Goal: Communication & Community: Answer question/provide support

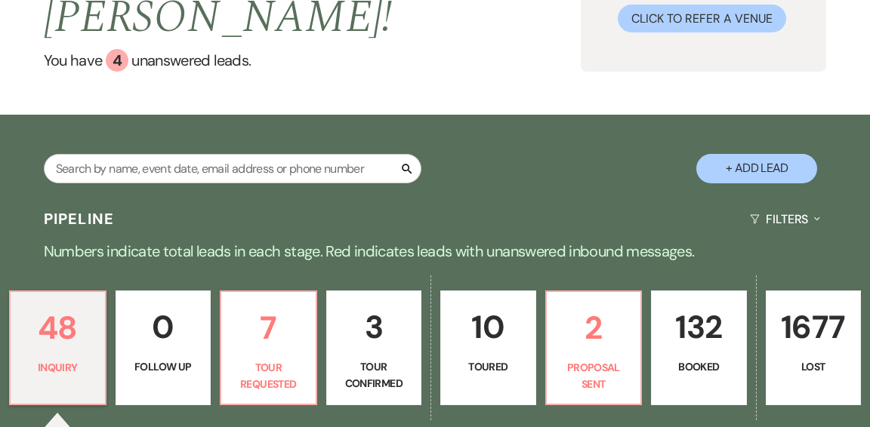
scroll to position [161, 0]
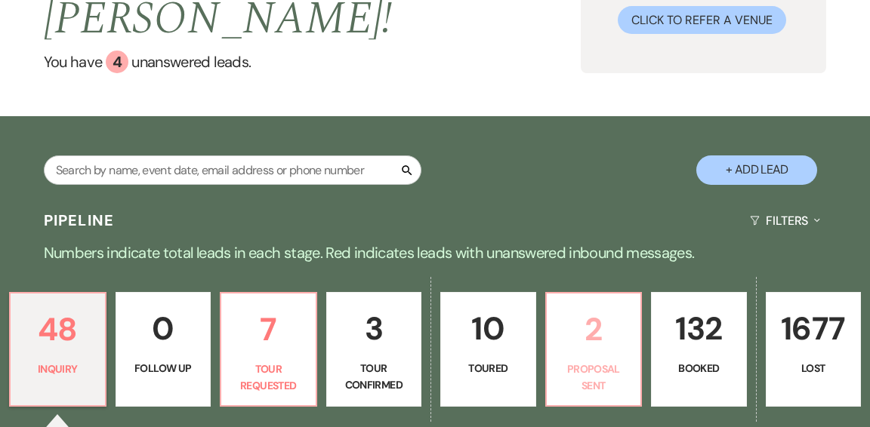
click at [565, 361] on p "Proposal Sent" at bounding box center [594, 378] width 76 height 34
select select "6"
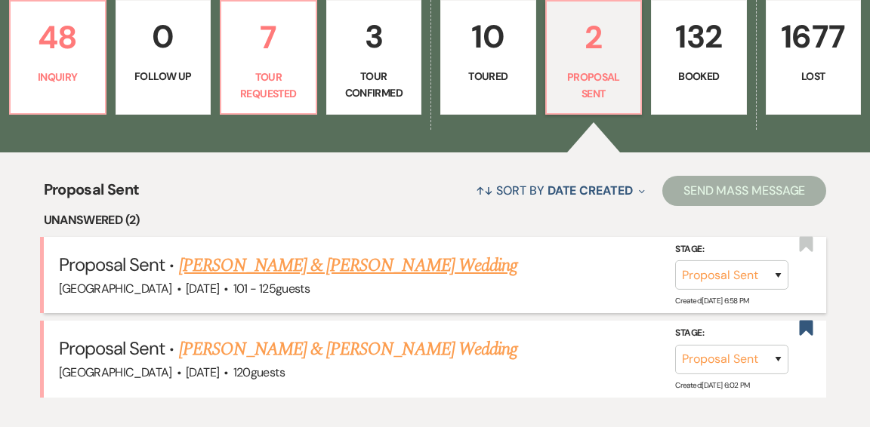
scroll to position [454, 0]
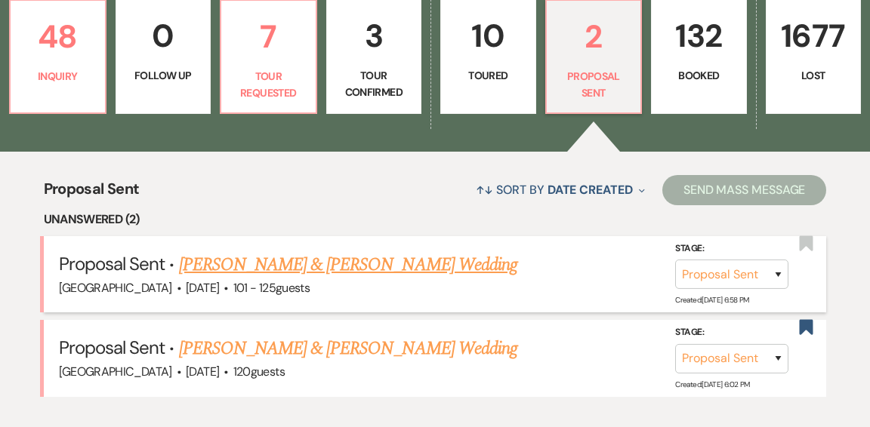
click at [325, 251] on link "Olivia Howe & Trey Broach's Wedding" at bounding box center [348, 264] width 338 height 27
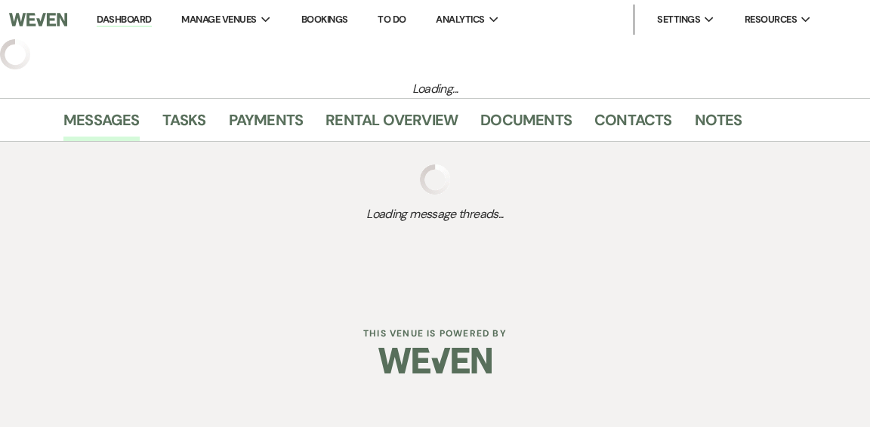
select select "6"
select select "4"
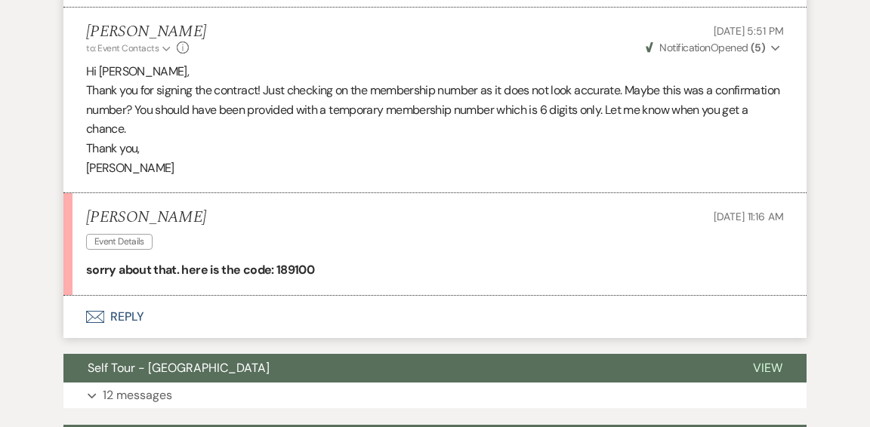
scroll to position [2932, 0]
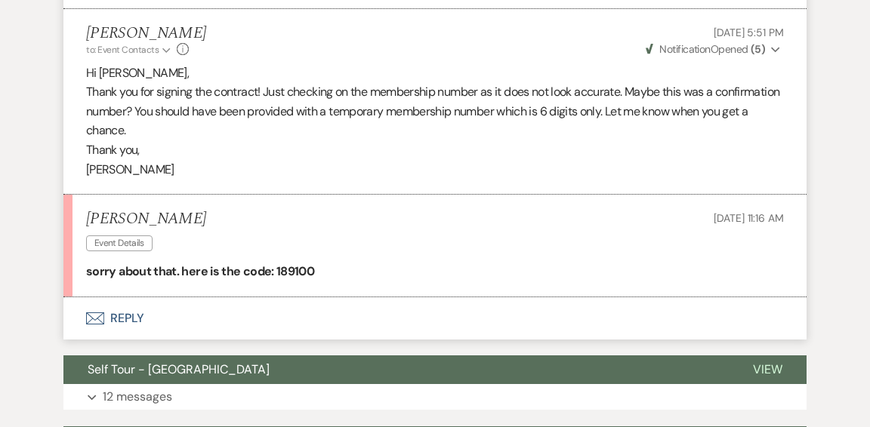
drag, startPoint x: 135, startPoint y: 316, endPoint x: 128, endPoint y: 311, distance: 8.8
click at [135, 316] on button "Envelope Reply" at bounding box center [434, 318] width 743 height 42
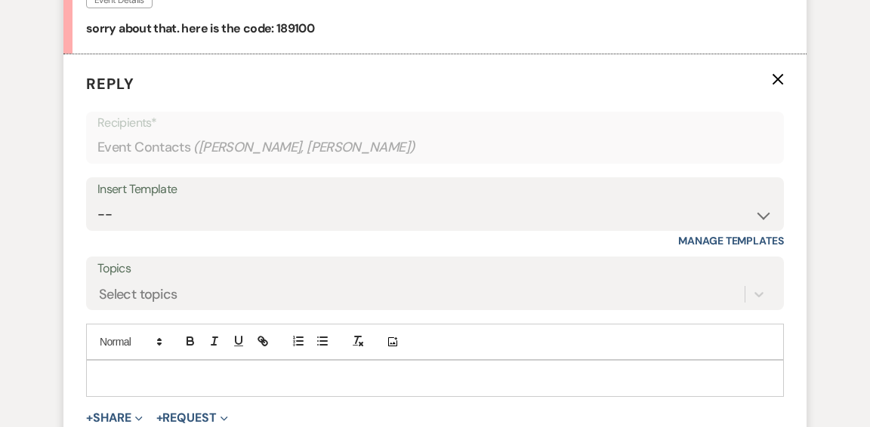
drag, startPoint x: 329, startPoint y: 378, endPoint x: 318, endPoint y: 368, distance: 15.0
click at [328, 377] on p at bounding box center [434, 378] width 673 height 17
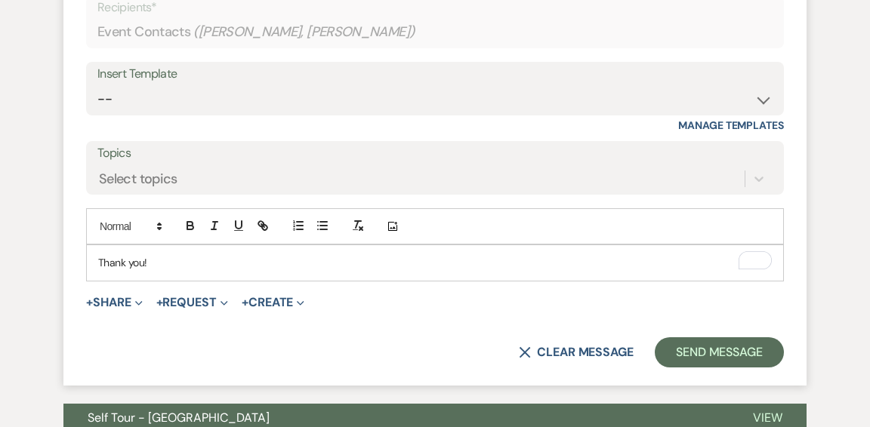
scroll to position [3291, 0]
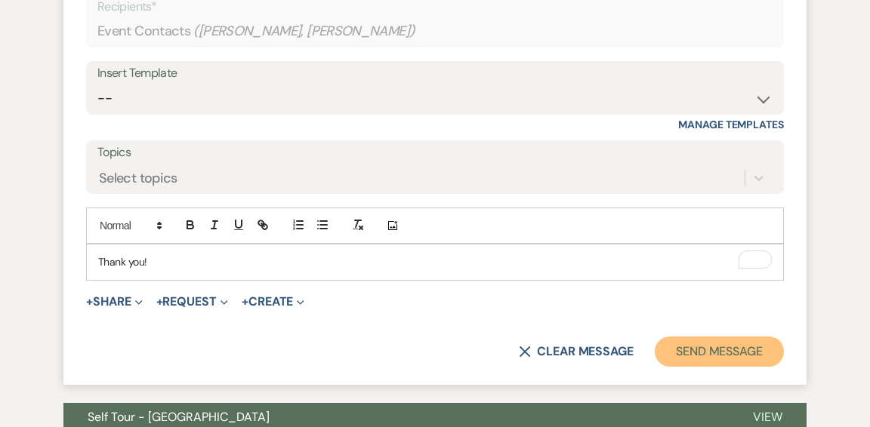
click at [685, 349] on button "Send Message" at bounding box center [718, 352] width 129 height 30
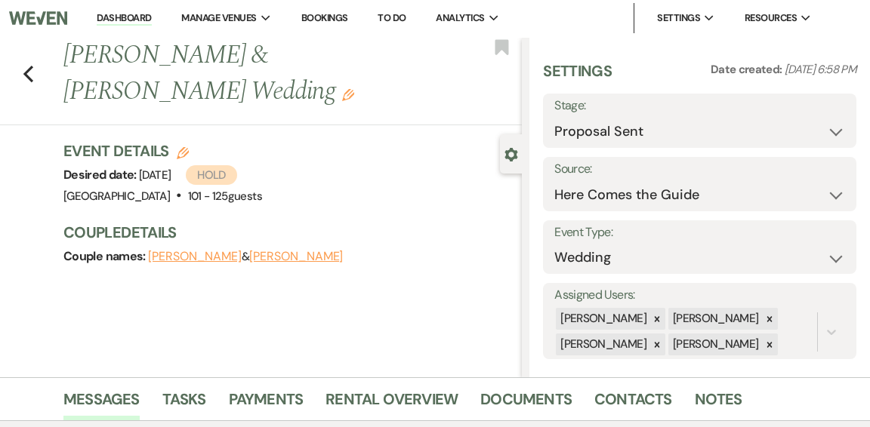
scroll to position [0, 0]
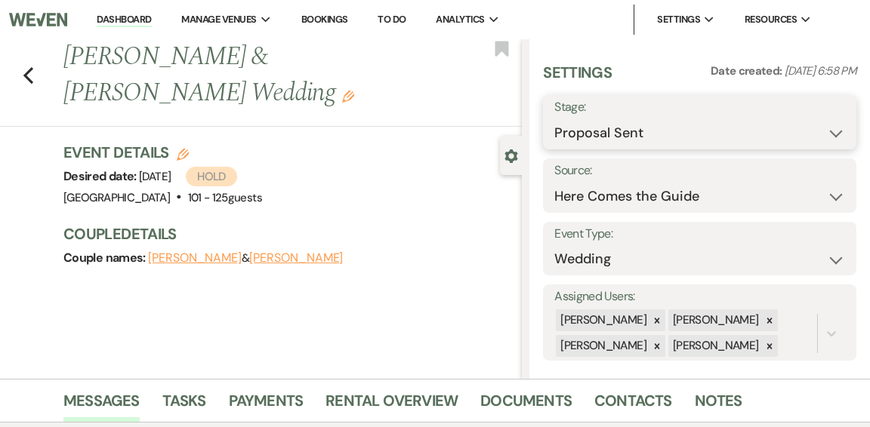
click at [832, 133] on select "Inquiry Follow Up Tour Requested Tour Confirmed Toured Proposal Sent Booked Lost" at bounding box center [699, 133] width 291 height 29
select select "7"
click at [554, 119] on select "Inquiry Follow Up Tour Requested Tour Confirmed Toured Proposal Sent Booked Lost" at bounding box center [699, 133] width 291 height 29
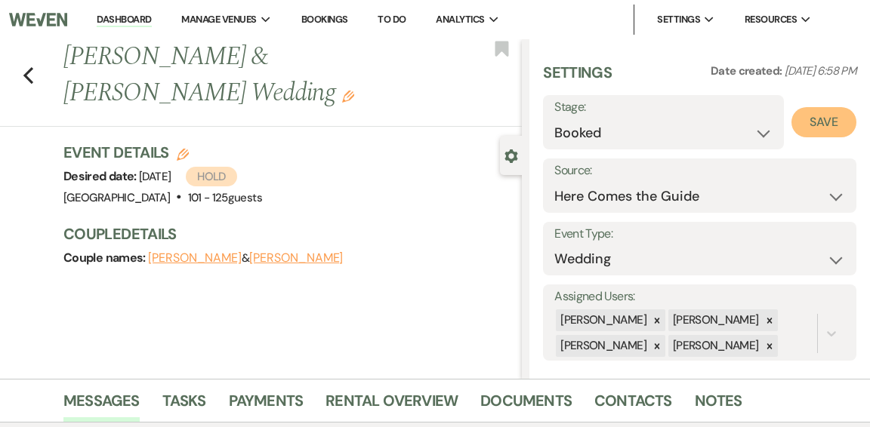
click at [826, 124] on button "Save" at bounding box center [823, 122] width 65 height 30
select select "1"
select select "441"
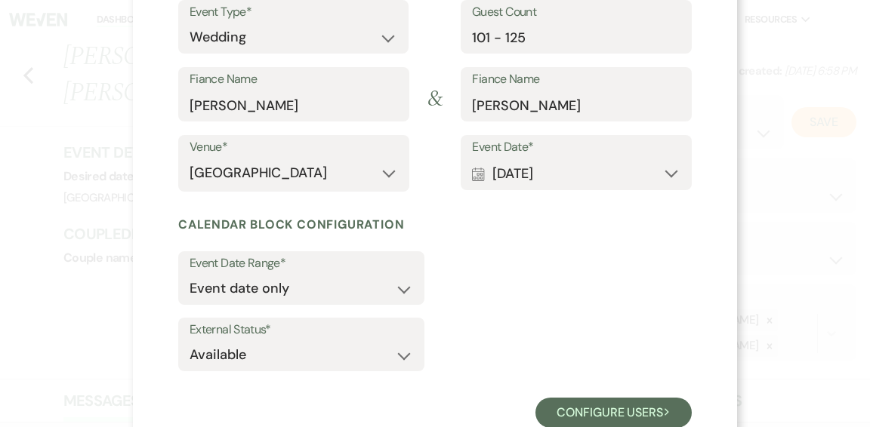
scroll to position [239, 0]
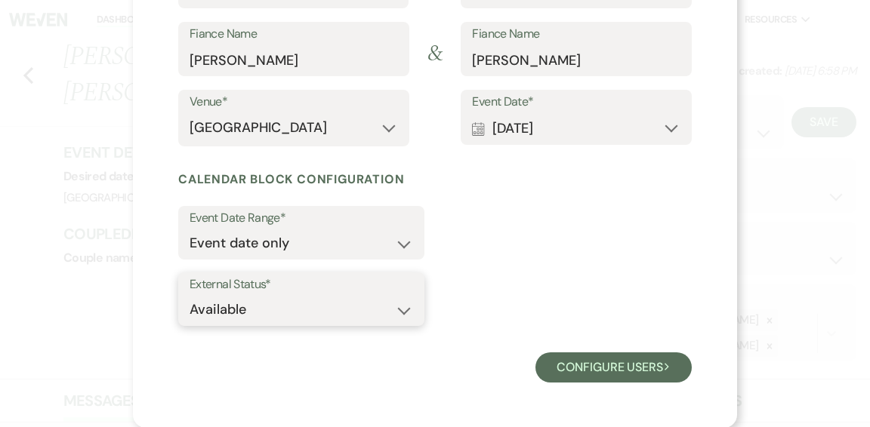
click at [402, 311] on select "Available Unavailable" at bounding box center [300, 309] width 223 height 29
select select "false"
click at [189, 295] on select "Available Unavailable" at bounding box center [300, 309] width 223 height 29
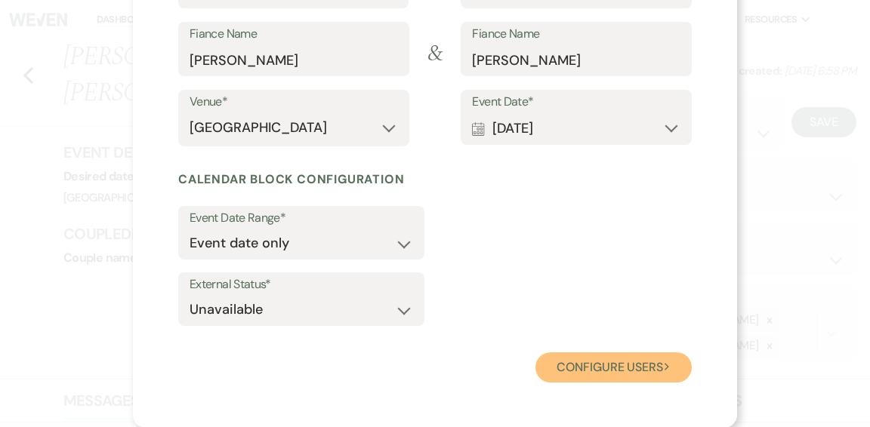
click at [607, 370] on button "Configure users Next" at bounding box center [613, 367] width 156 height 30
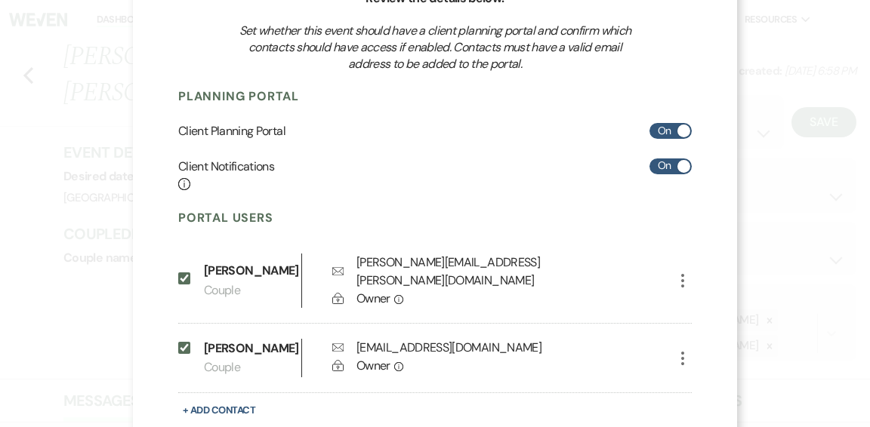
scroll to position [250, 0]
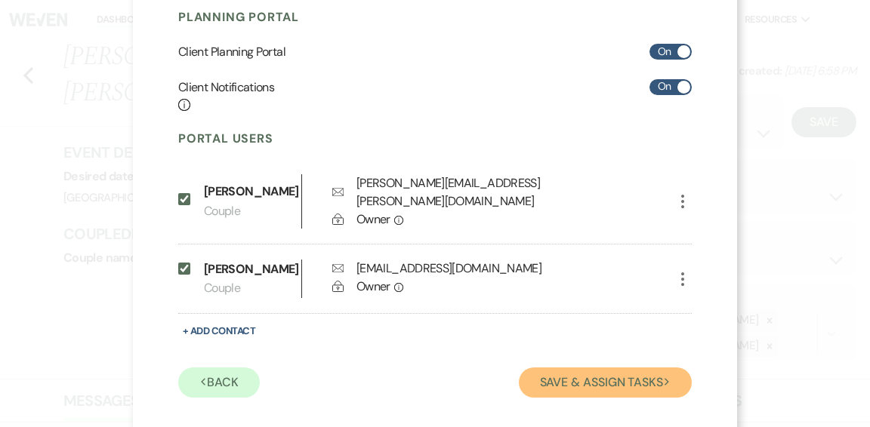
click at [572, 368] on button "Save & Assign Tasks Next" at bounding box center [605, 383] width 173 height 30
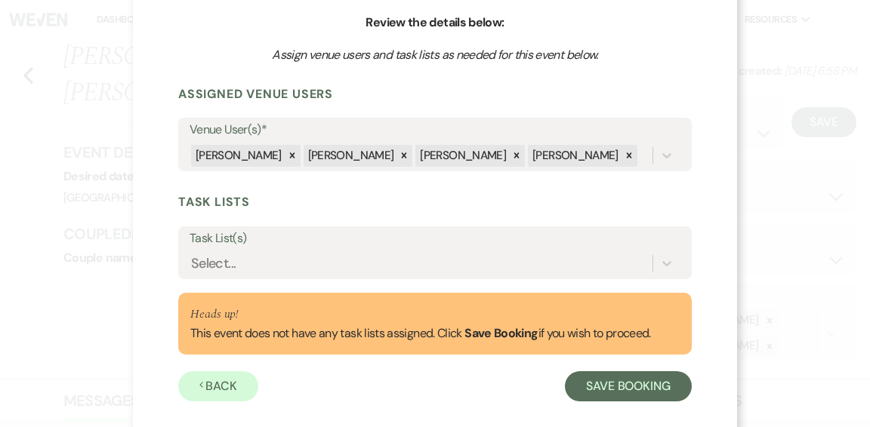
scroll to position [165, 0]
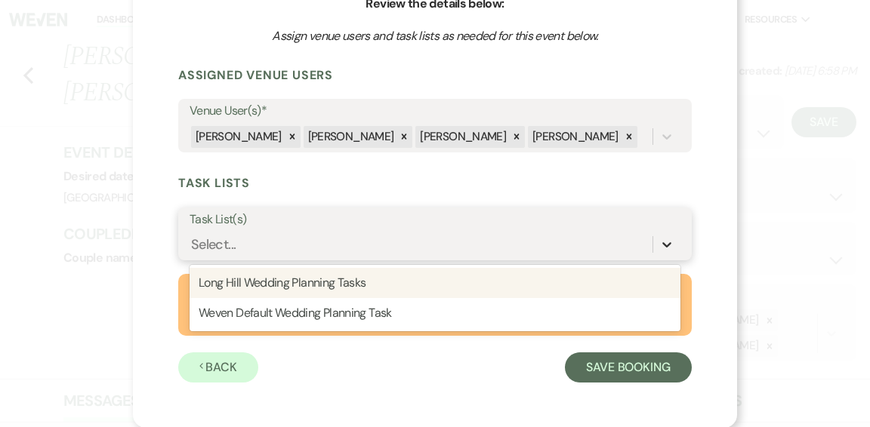
click at [661, 244] on icon at bounding box center [666, 244] width 15 height 15
click at [524, 286] on div "Long Hill Wedding Planning Tasks" at bounding box center [434, 283] width 491 height 30
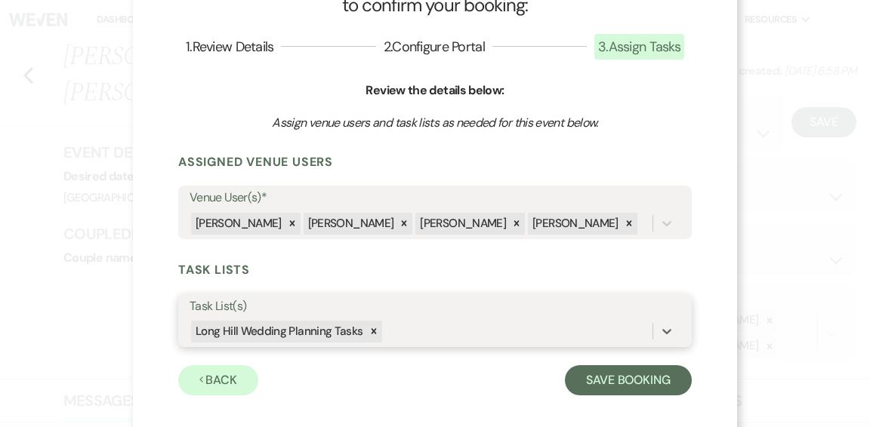
scroll to position [92, 0]
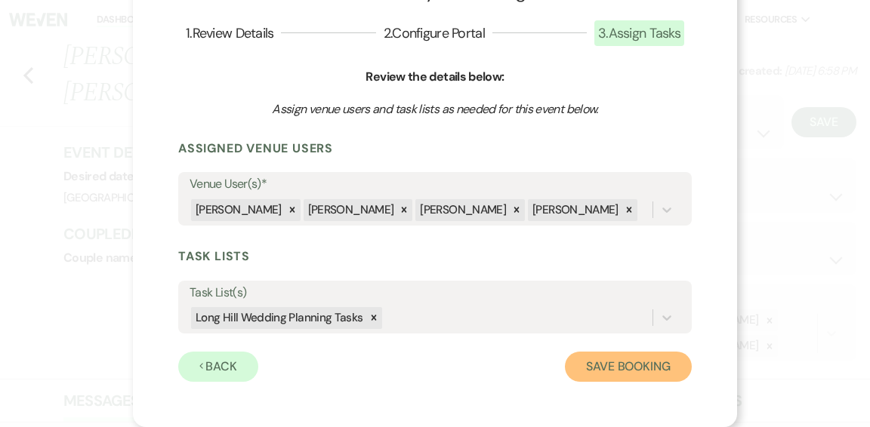
click at [623, 371] on button "Save Booking" at bounding box center [628, 367] width 127 height 30
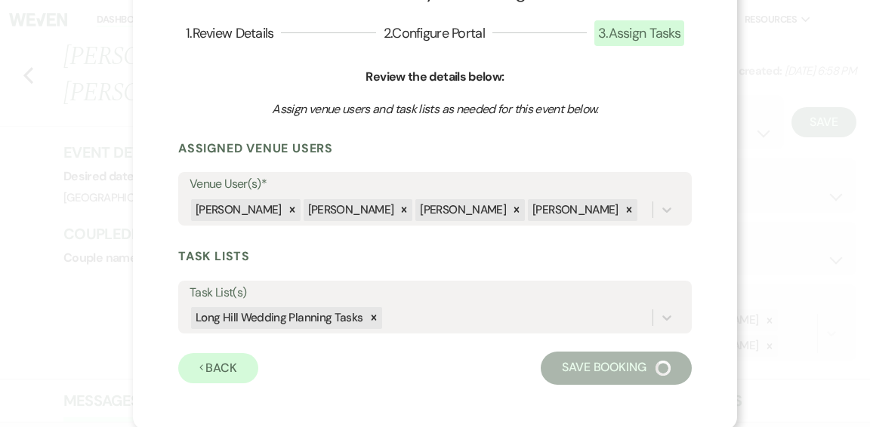
select select "14"
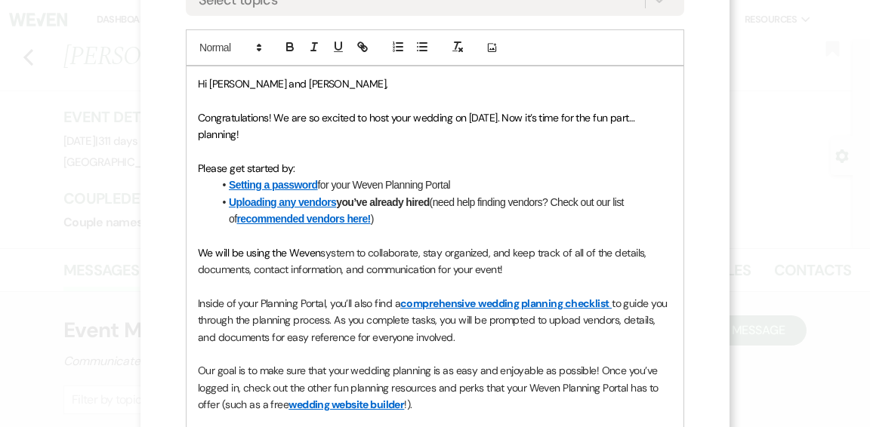
scroll to position [356, 0]
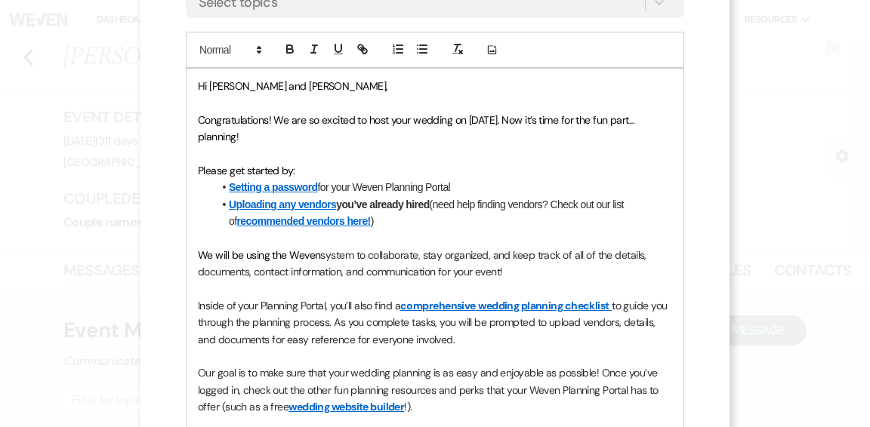
click at [526, 271] on p "We will be using the Weven system to collaborate, stay organized, and keep trac…" at bounding box center [435, 264] width 474 height 34
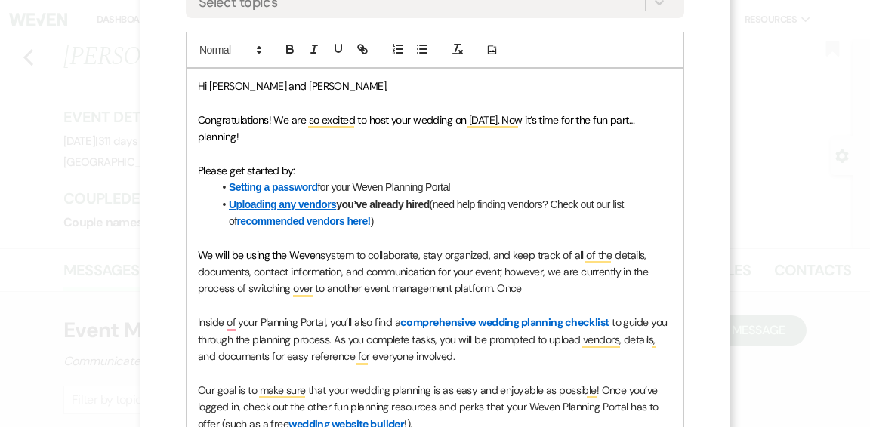
click at [535, 291] on p "We will be using the Weven system to collaborate, stay organized, and keep trac…" at bounding box center [435, 272] width 474 height 51
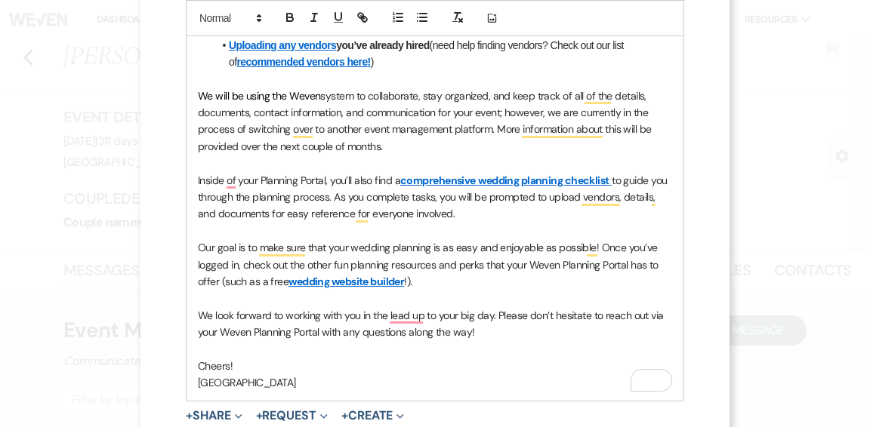
scroll to position [518, 0]
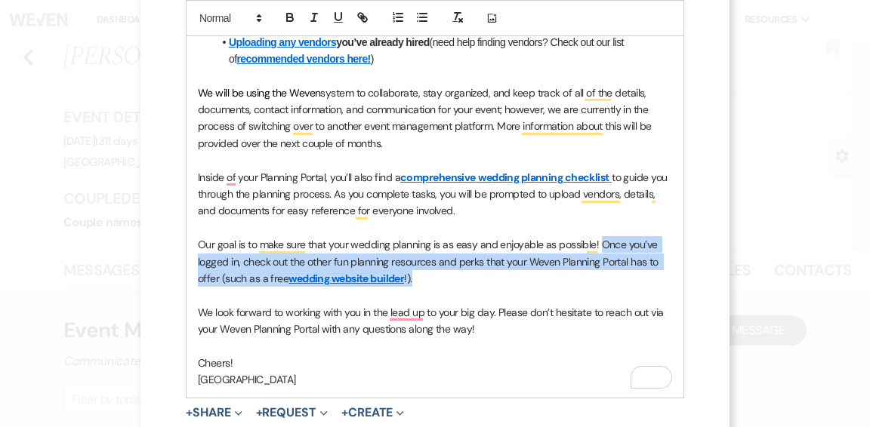
drag, startPoint x: 599, startPoint y: 248, endPoint x: 605, endPoint y: 269, distance: 22.0
click at [605, 270] on p "Our goal is to make sure that your wedding planning is as easy and enjoyable as…" at bounding box center [435, 261] width 474 height 51
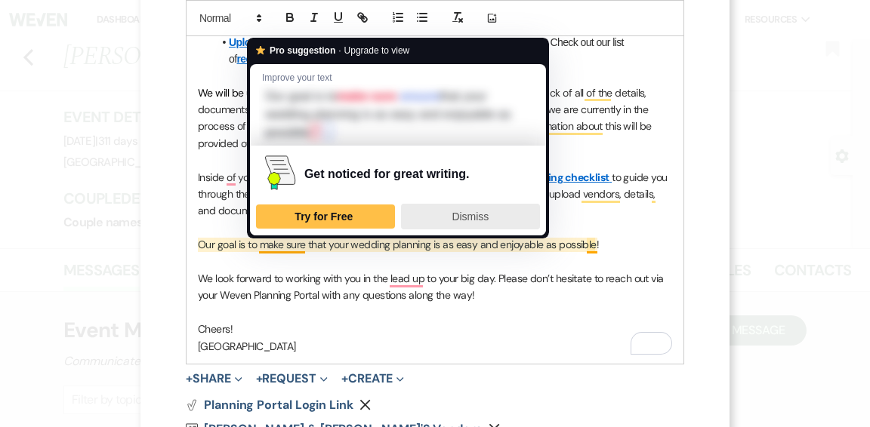
click at [463, 216] on span "Dismiss" at bounding box center [469, 217] width 37 height 12
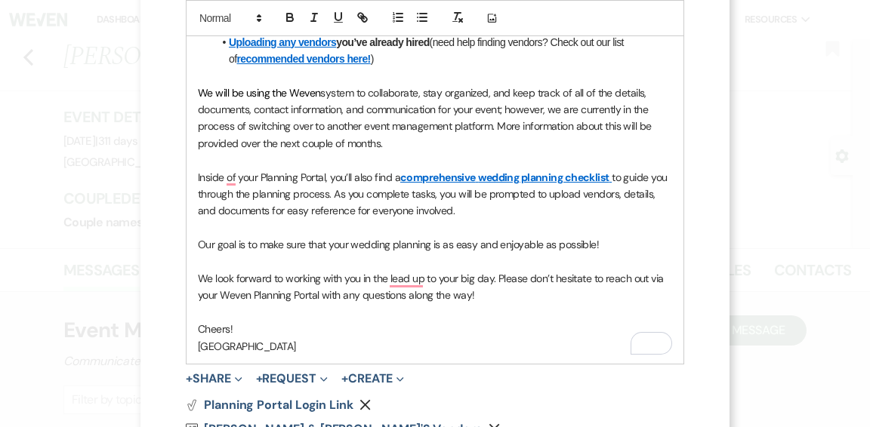
drag, startPoint x: 205, startPoint y: 236, endPoint x: 619, endPoint y: 240, distance: 414.4
click at [618, 241] on div "Hi Olivia and Trey, Congratulations! We are so excited to host your wedding on …" at bounding box center [434, 134] width 497 height 457
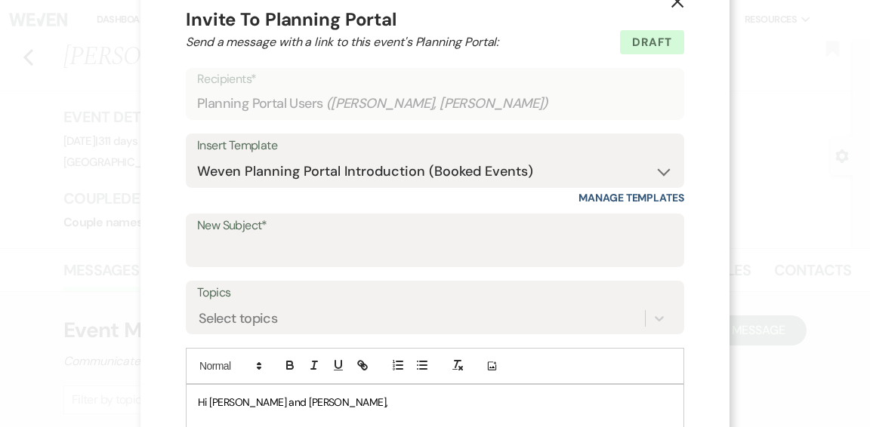
scroll to position [29, 0]
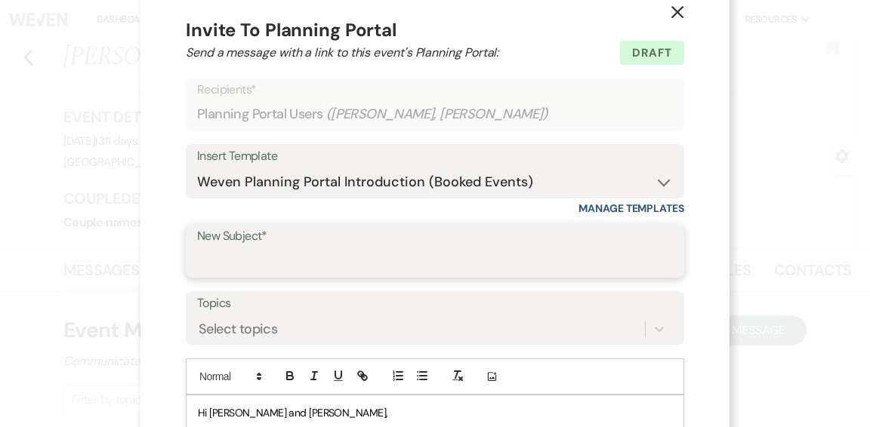
click at [516, 254] on input "New Subject*" at bounding box center [435, 261] width 476 height 29
type input "Congratulations!"
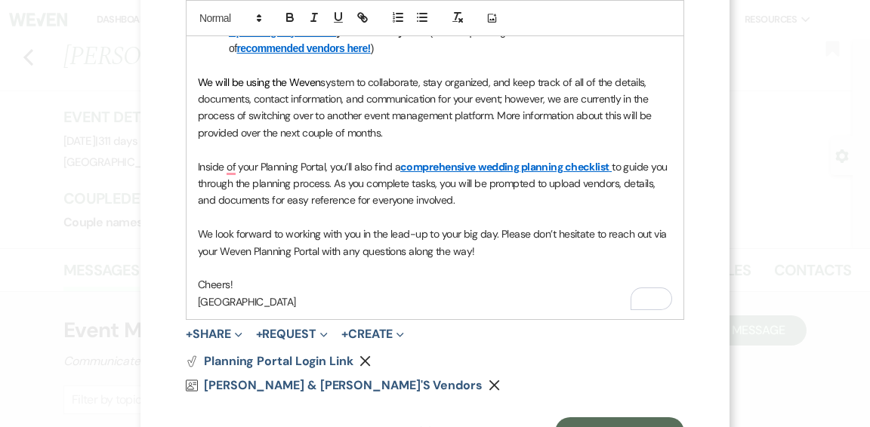
scroll to position [593, 0]
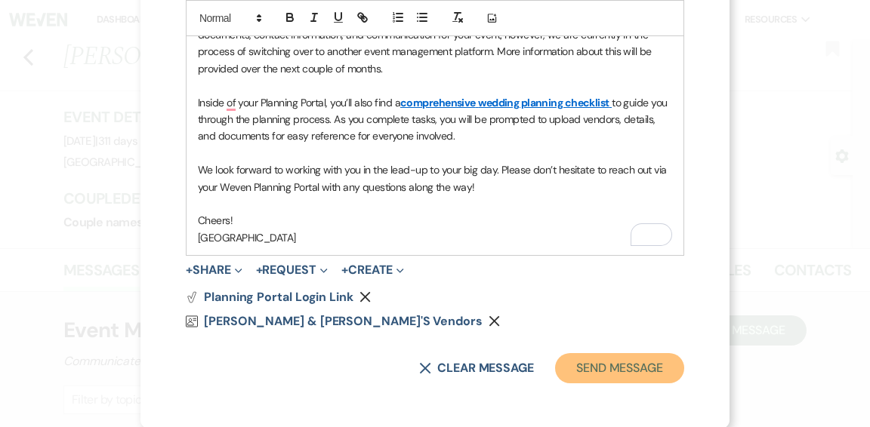
click at [617, 369] on button "Send Message" at bounding box center [619, 368] width 129 height 30
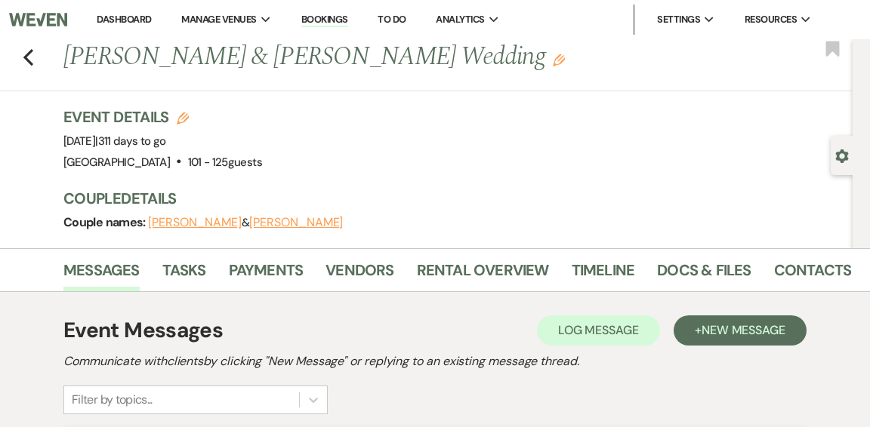
click at [110, 19] on link "Dashboard" at bounding box center [124, 19] width 54 height 13
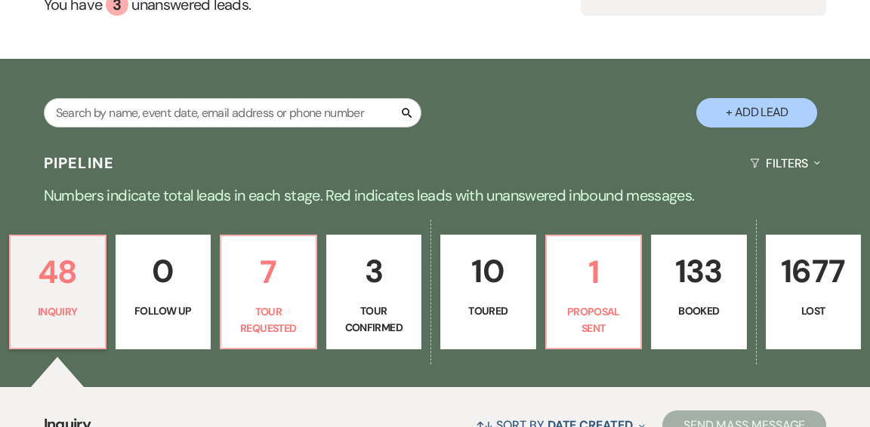
scroll to position [214, 0]
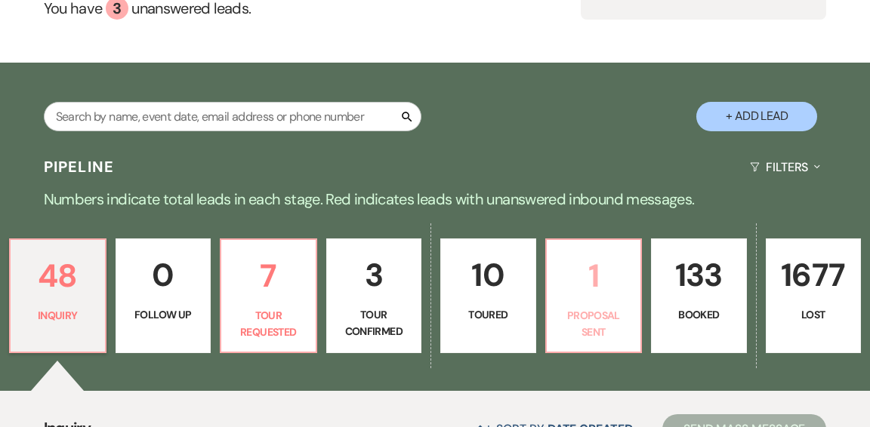
click at [589, 268] on link "1 Proposal Sent" at bounding box center [593, 296] width 97 height 115
select select "6"
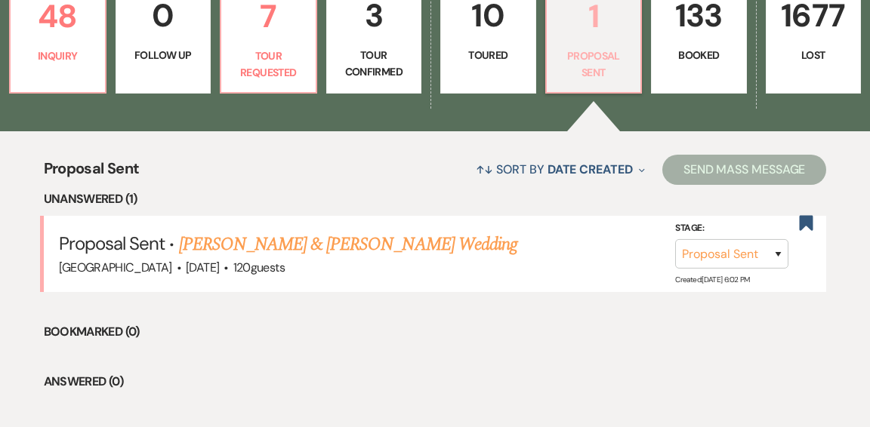
scroll to position [518, 0]
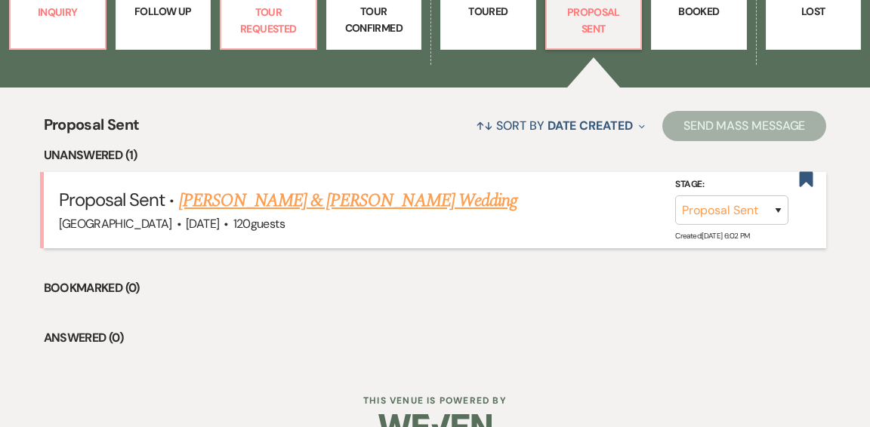
click at [440, 187] on link "[PERSON_NAME] & [PERSON_NAME] Wedding" at bounding box center [348, 200] width 338 height 27
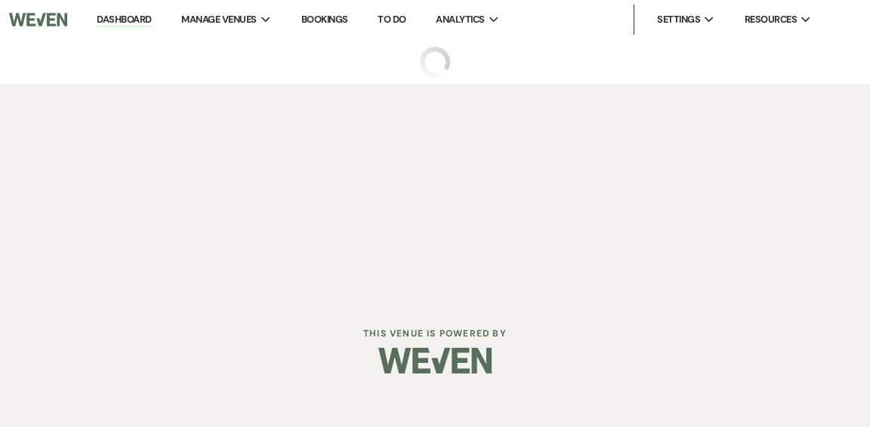
select select "6"
select select "1"
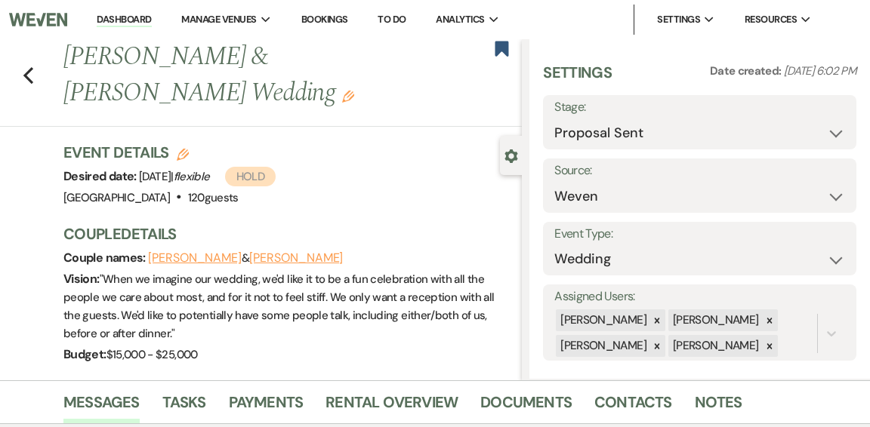
click at [122, 23] on link "Dashboard" at bounding box center [124, 20] width 54 height 14
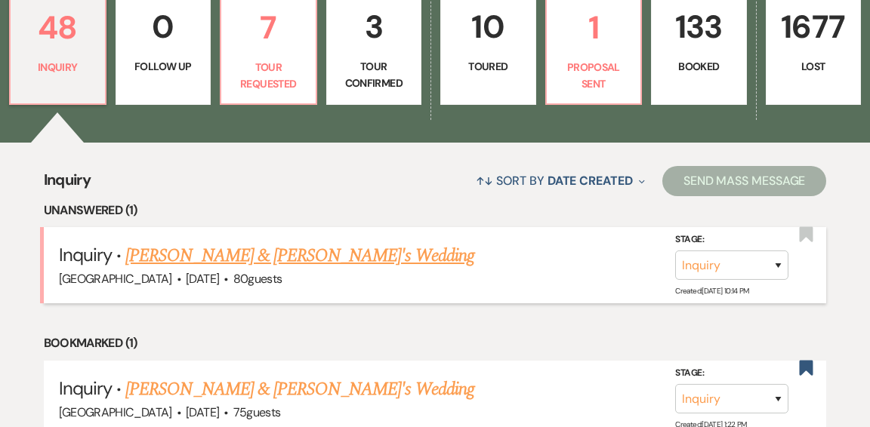
scroll to position [477, 0]
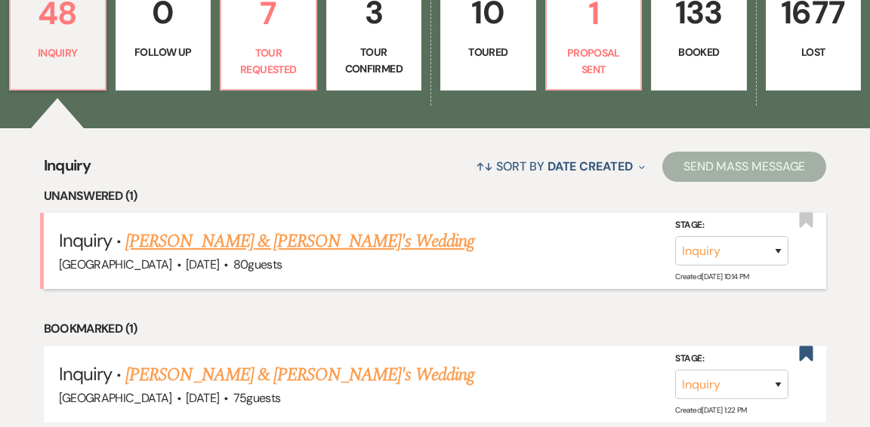
click at [294, 228] on link "[PERSON_NAME] & [PERSON_NAME]'s Wedding" at bounding box center [299, 241] width 349 height 27
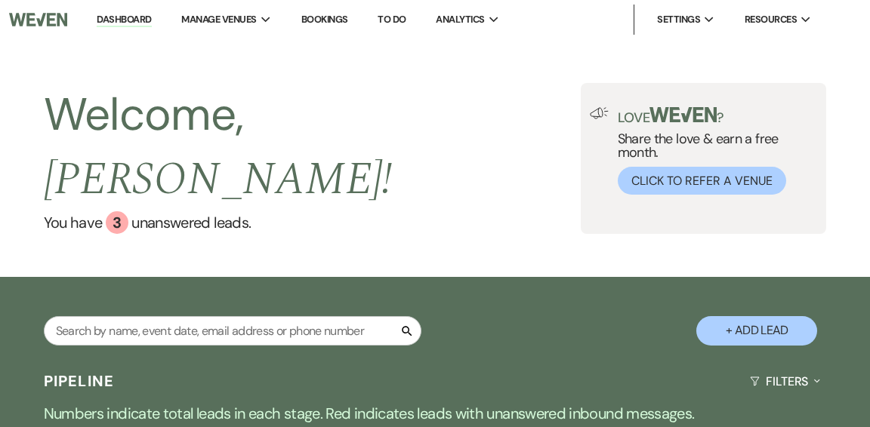
select select "5"
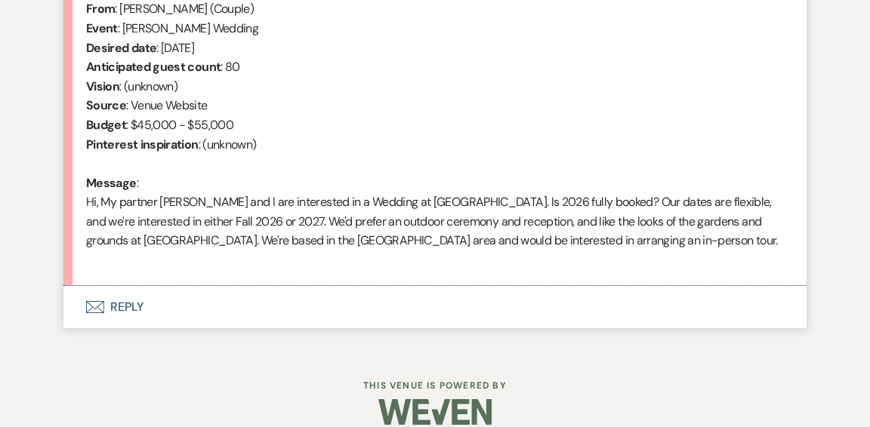
scroll to position [650, 0]
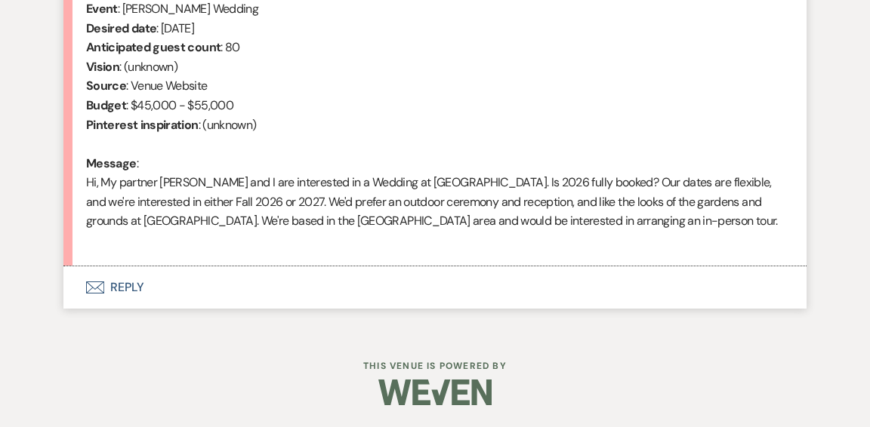
click at [125, 285] on button "Envelope Reply" at bounding box center [434, 287] width 743 height 42
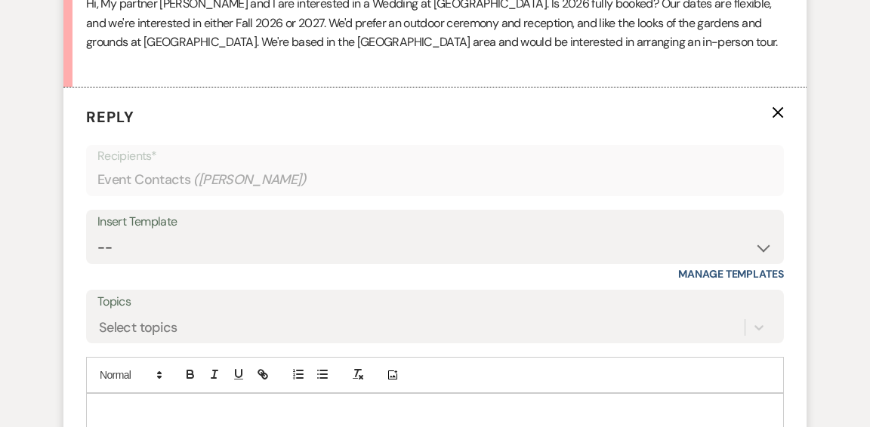
scroll to position [857, 0]
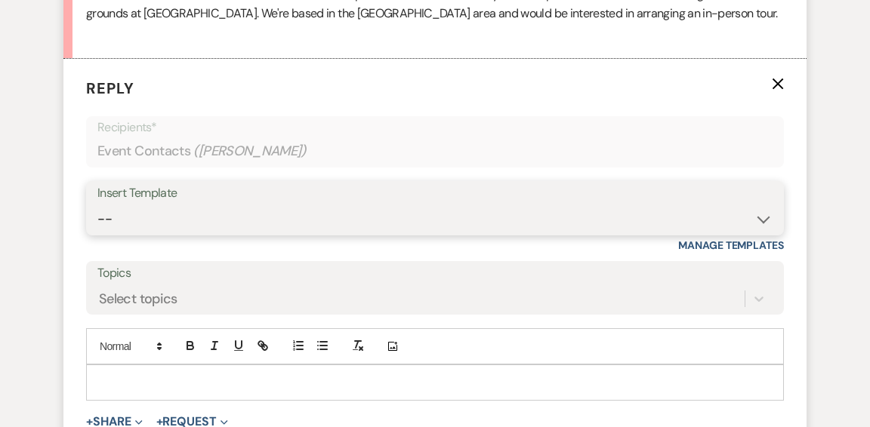
click at [759, 221] on select "-- Weven Planning Portal Introduction (Booked Events) Initial Inquiry Response …" at bounding box center [434, 219] width 675 height 29
select select "6169"
click at [97, 205] on select "-- Weven Planning Portal Introduction (Booked Events) Initial Inquiry Response …" at bounding box center [434, 219] width 675 height 29
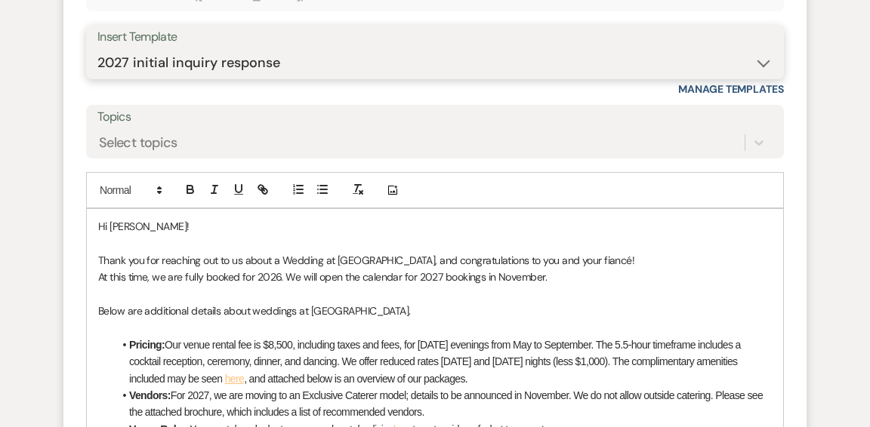
scroll to position [1014, 0]
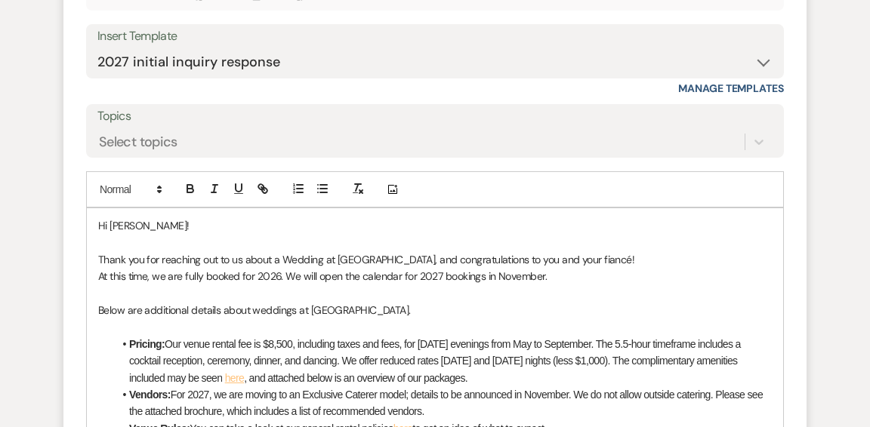
click at [567, 253] on p "Thank you for reaching out to us about a Wedding at [GEOGRAPHIC_DATA], and cong…" at bounding box center [434, 259] width 673 height 17
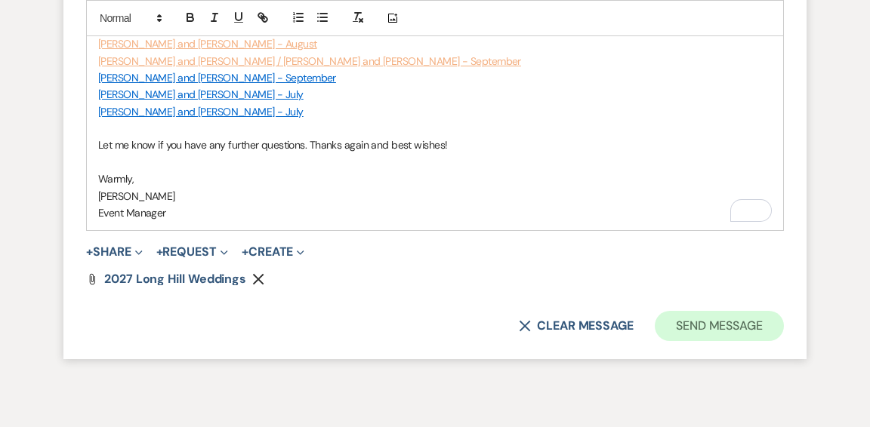
scroll to position [1504, 0]
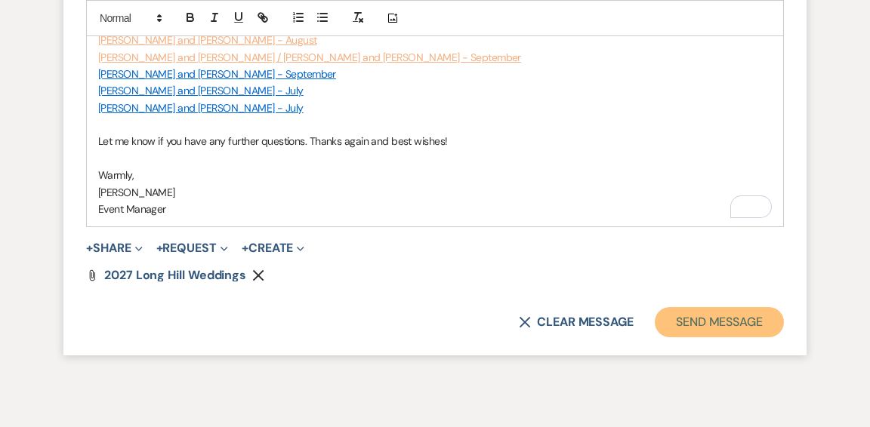
click at [719, 320] on button "Send Message" at bounding box center [718, 322] width 129 height 30
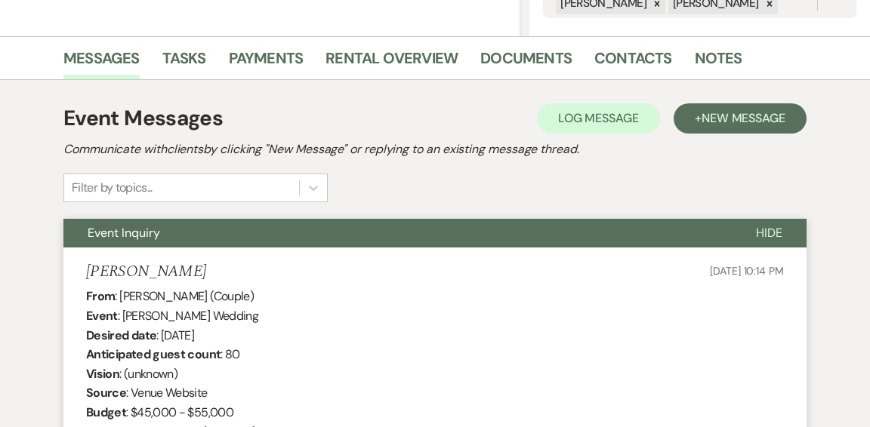
scroll to position [0, 0]
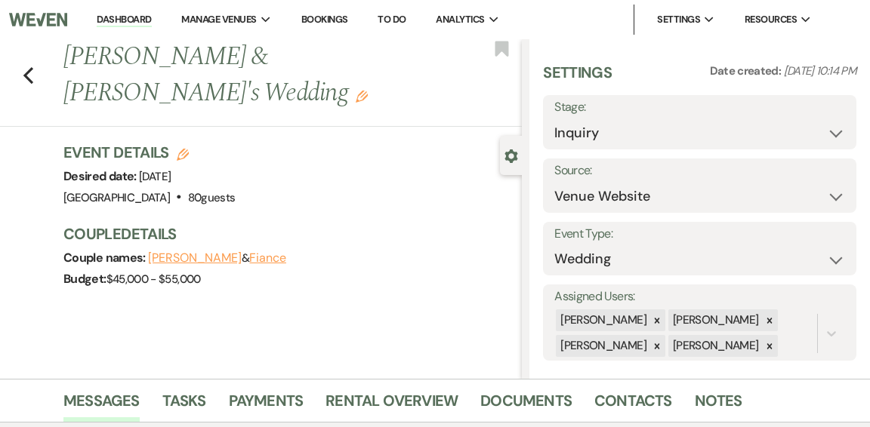
click at [109, 17] on link "Dashboard" at bounding box center [124, 20] width 54 height 14
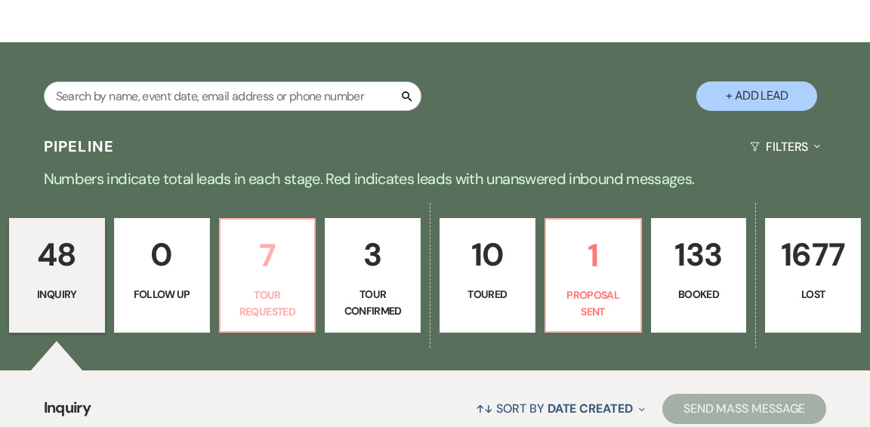
click at [269, 246] on link "7 Tour Requested" at bounding box center [267, 275] width 97 height 115
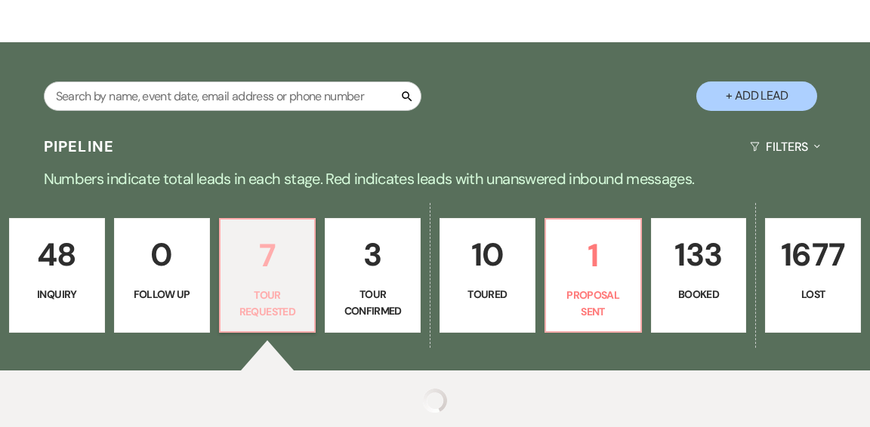
select select "2"
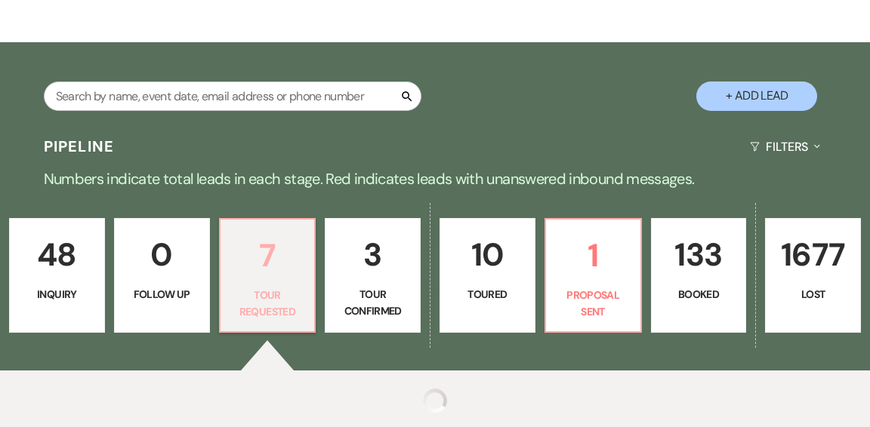
select select "2"
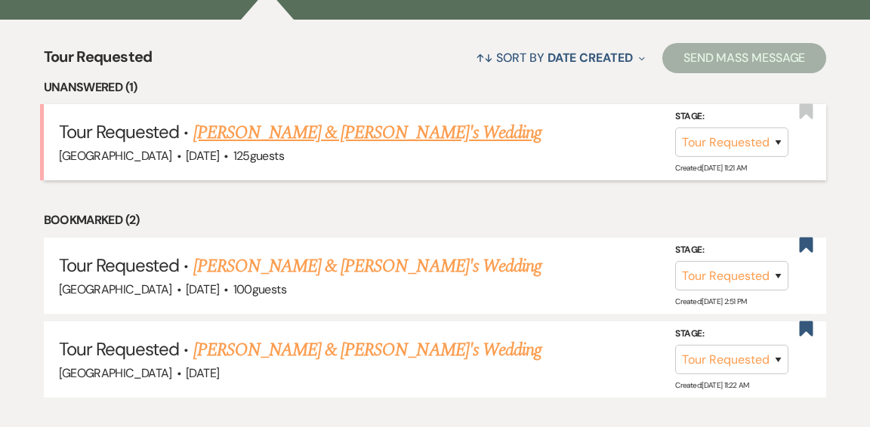
scroll to position [587, 0]
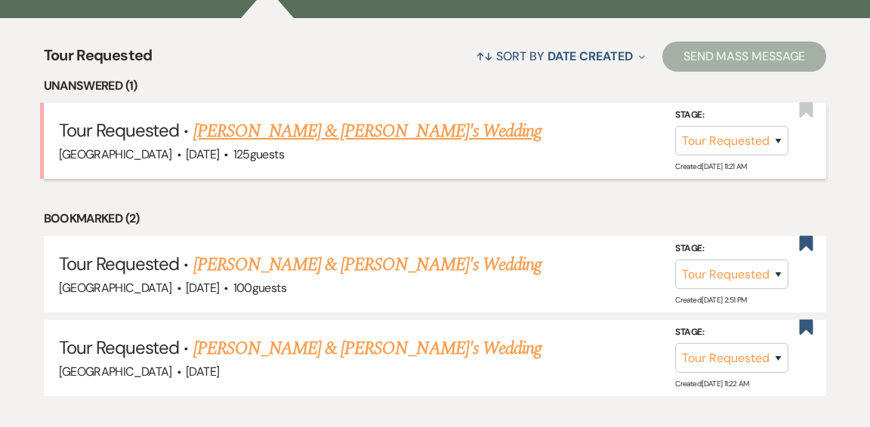
click at [305, 118] on link "[PERSON_NAME] & [PERSON_NAME]'s Wedding" at bounding box center [367, 131] width 349 height 27
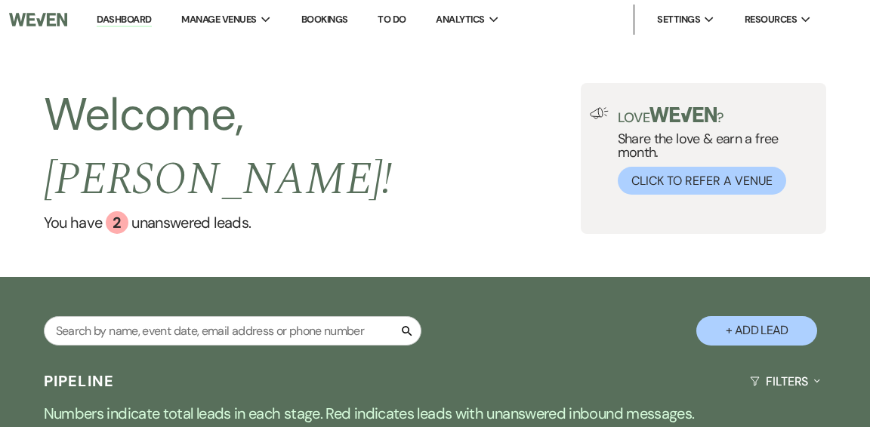
select select "2"
select select "5"
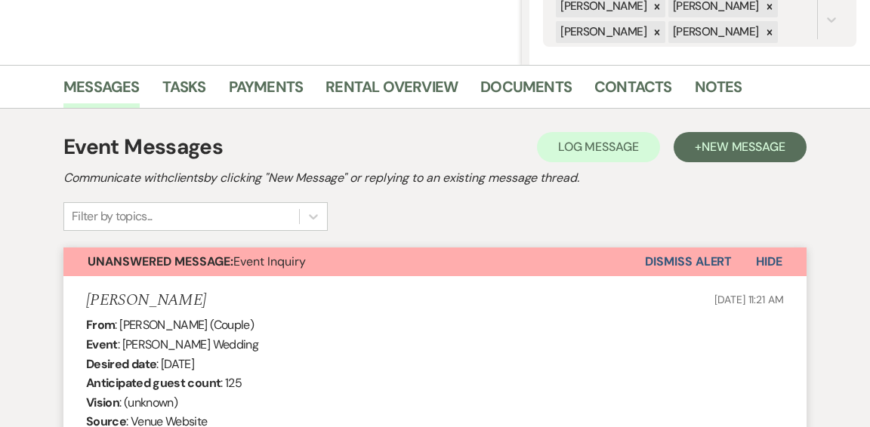
scroll to position [316, 0]
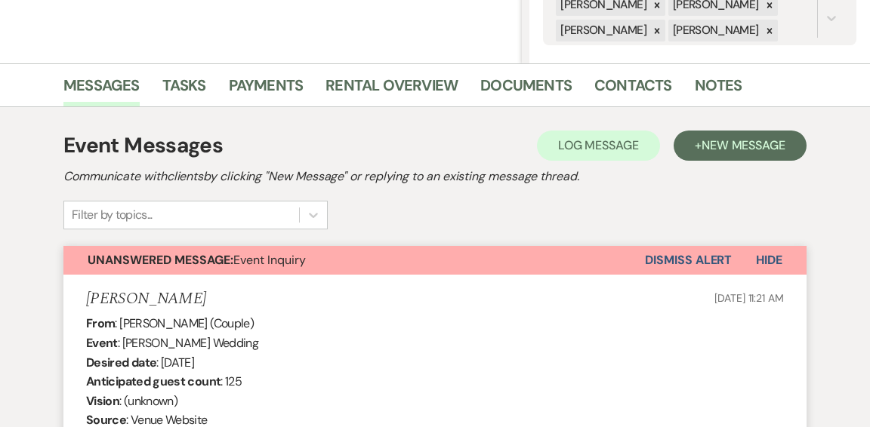
click at [707, 260] on button "Dismiss Alert" at bounding box center [688, 260] width 87 height 29
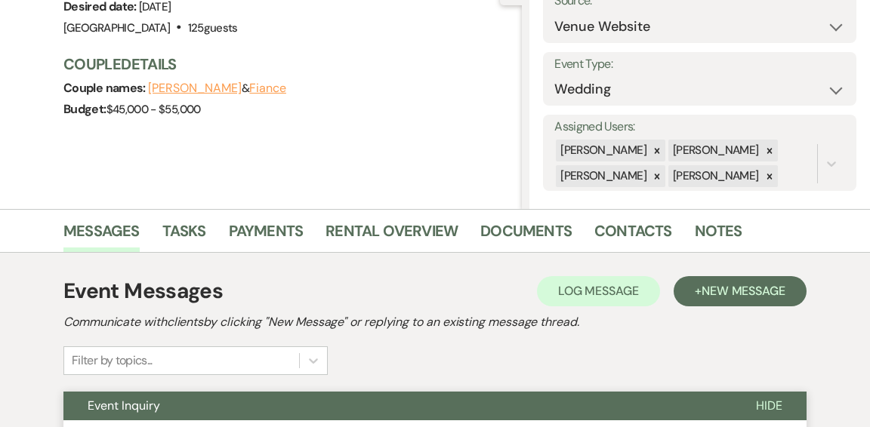
scroll to position [0, 0]
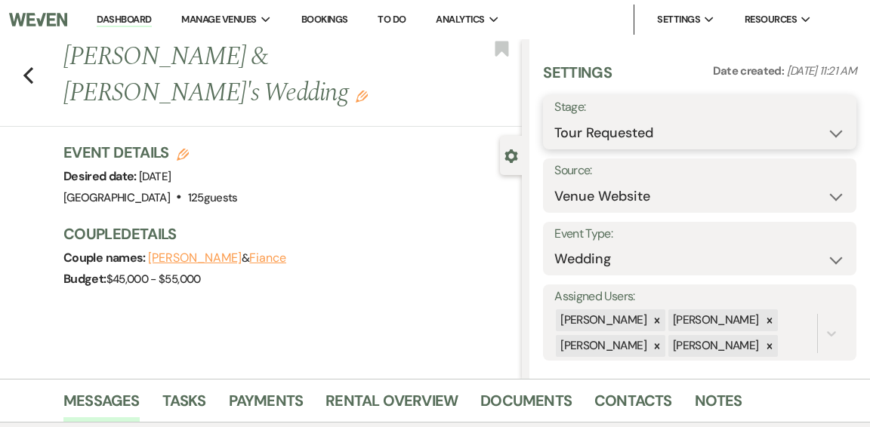
click at [836, 132] on select "Inquiry Follow Up Tour Requested Tour Confirmed Toured Proposal Sent Booked Lost" at bounding box center [699, 133] width 291 height 29
select select "8"
click at [554, 119] on select "Inquiry Follow Up Tour Requested Tour Confirmed Toured Proposal Sent Booked Lost" at bounding box center [699, 133] width 291 height 29
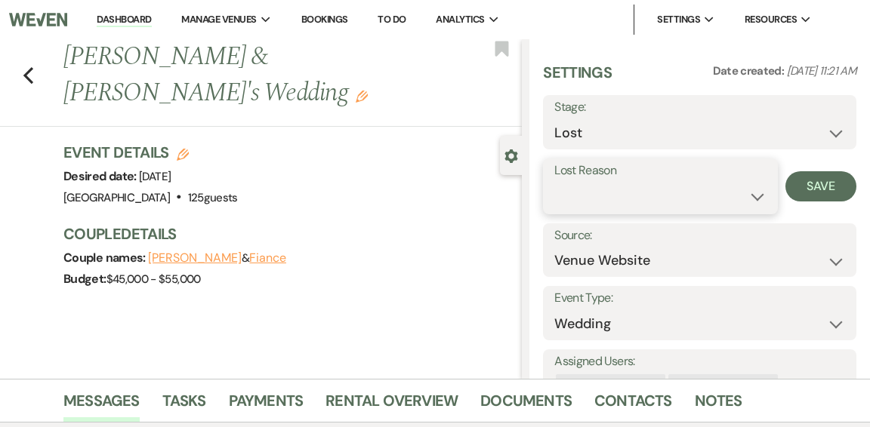
click at [722, 194] on select "Booked Elsewhere Budget Date Unavailable No Response Not a Good Match Capacity …" at bounding box center [660, 196] width 212 height 29
select select "8"
click at [554, 182] on select "Booked Elsewhere Budget Date Unavailable No Response Not a Good Match Capacity …" at bounding box center [660, 196] width 212 height 29
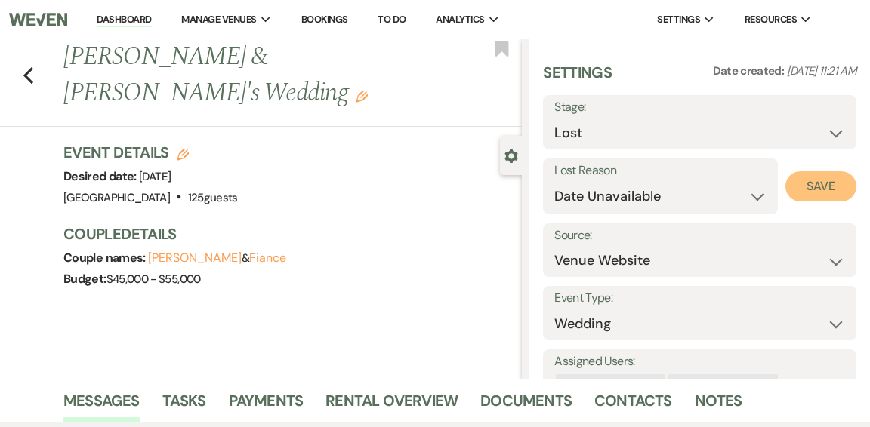
click at [831, 187] on button "Save" at bounding box center [820, 186] width 71 height 30
click at [104, 20] on link "Dashboard" at bounding box center [124, 20] width 54 height 14
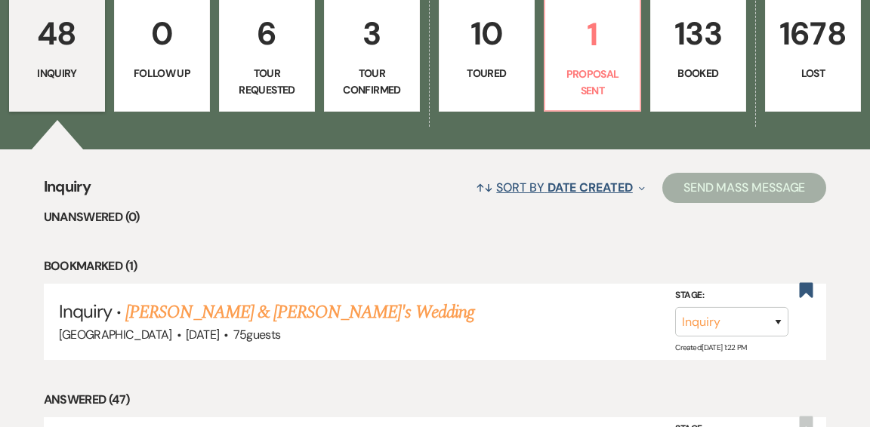
scroll to position [457, 0]
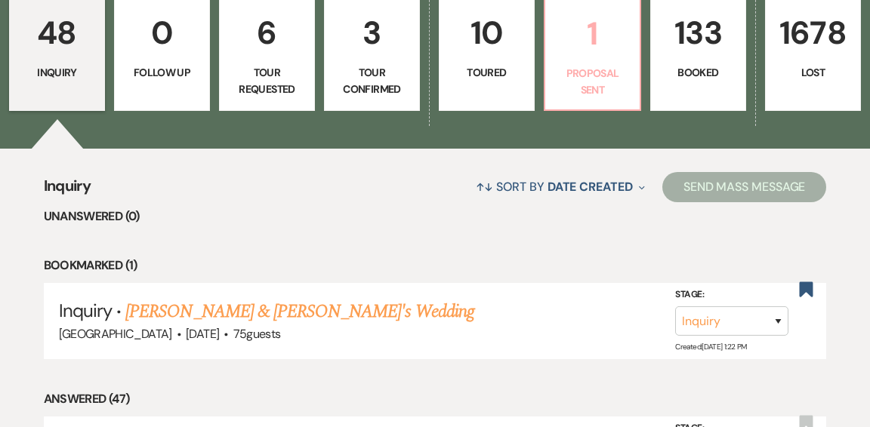
click at [610, 65] on p "Proposal Sent" at bounding box center [592, 82] width 76 height 34
select select "6"
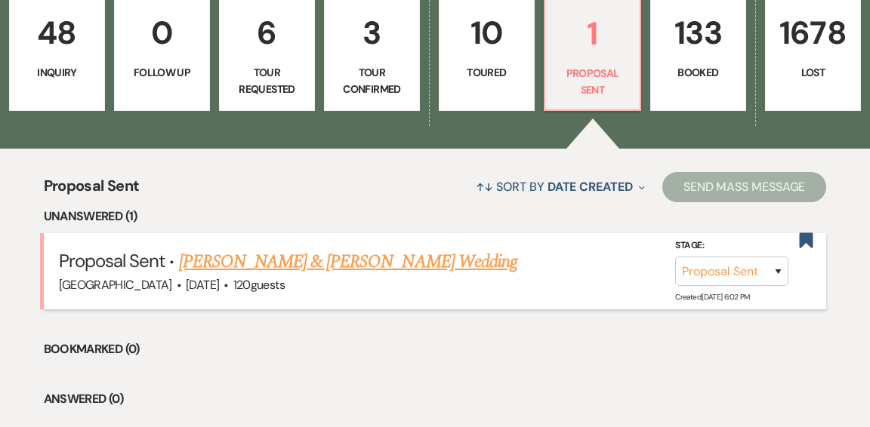
click at [393, 248] on link "[PERSON_NAME] & [PERSON_NAME] Wedding" at bounding box center [348, 261] width 338 height 27
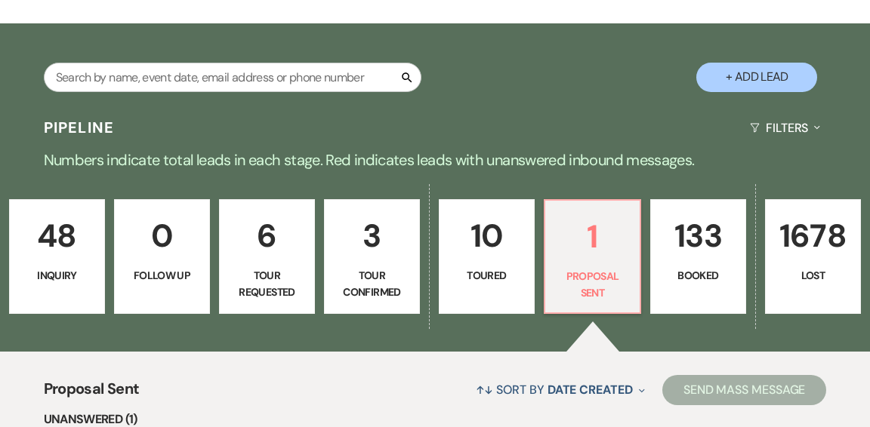
select select "6"
select select "1"
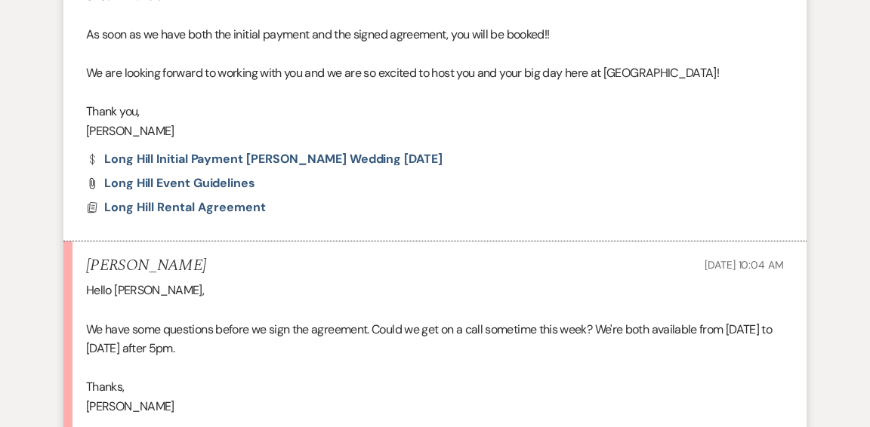
scroll to position [1147, 0]
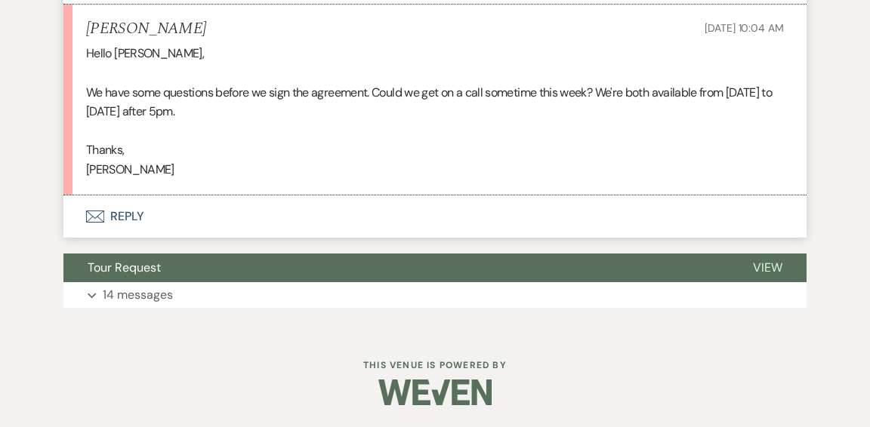
click at [131, 214] on button "Envelope Reply" at bounding box center [434, 216] width 743 height 42
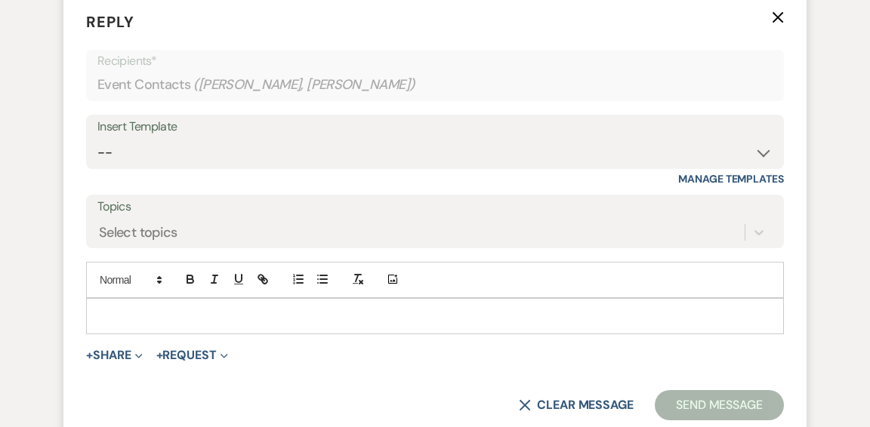
scroll to position [1352, 0]
click at [278, 305] on div "To enrich screen reader interactions, please activate Accessibility in Grammarl…" at bounding box center [435, 314] width 696 height 35
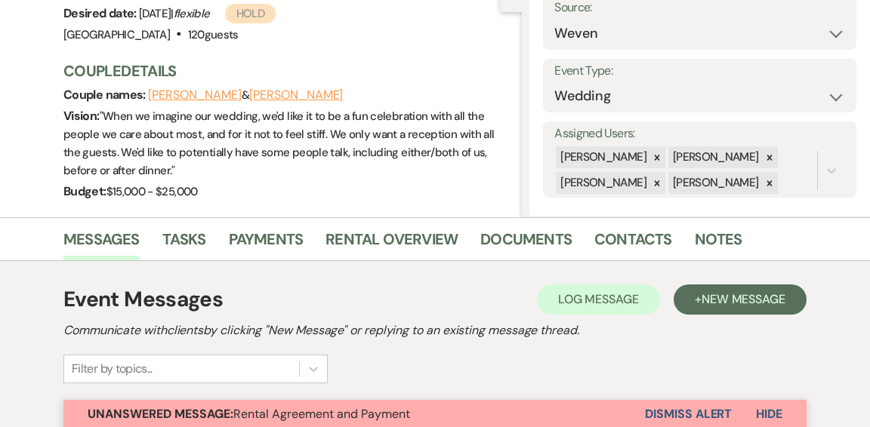
scroll to position [167, 0]
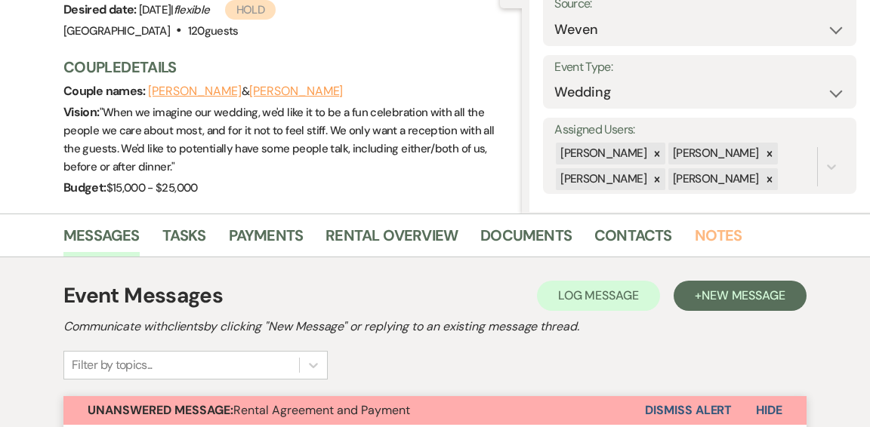
click at [705, 239] on link "Notes" at bounding box center [718, 239] width 48 height 33
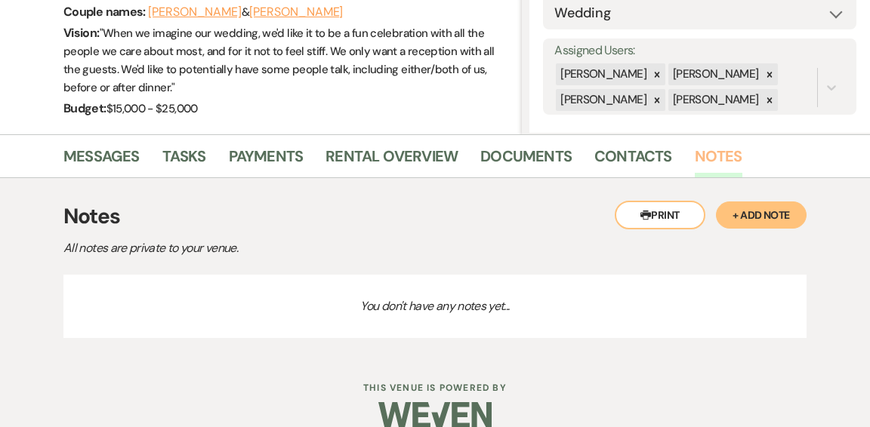
scroll to position [269, 0]
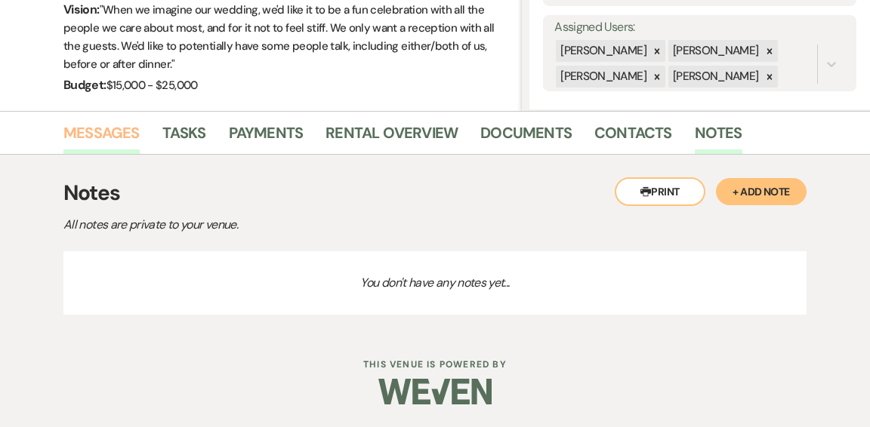
click at [83, 131] on link "Messages" at bounding box center [101, 137] width 76 height 33
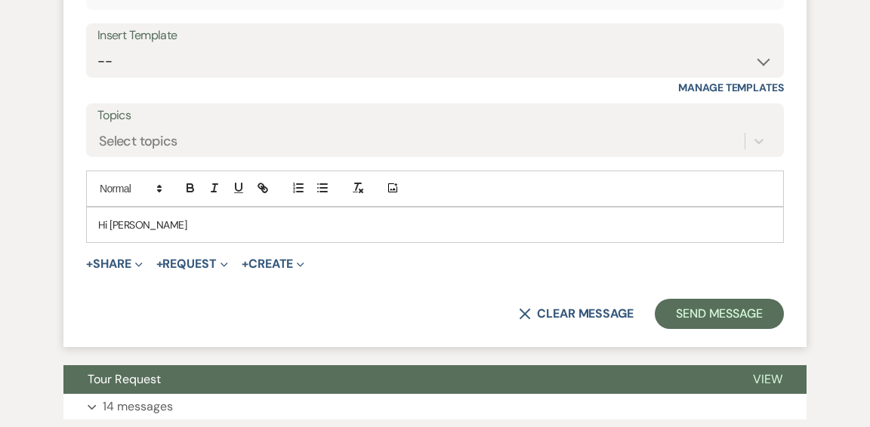
scroll to position [1439, 0]
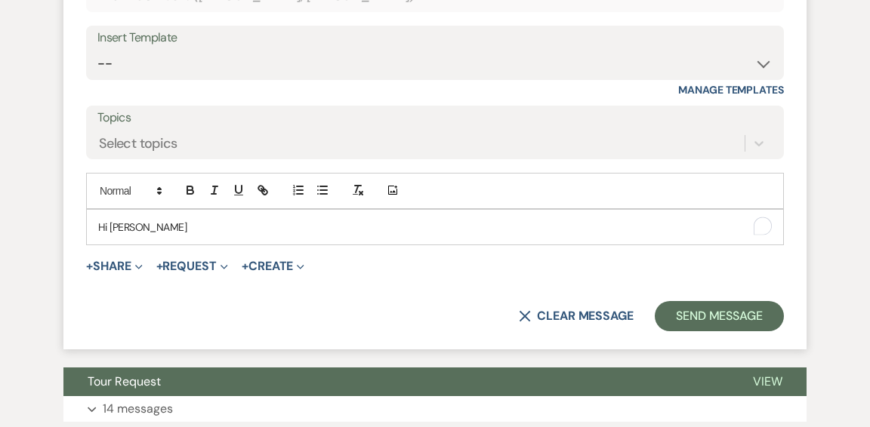
click at [191, 223] on p "Hi [PERSON_NAME]" at bounding box center [434, 227] width 673 height 17
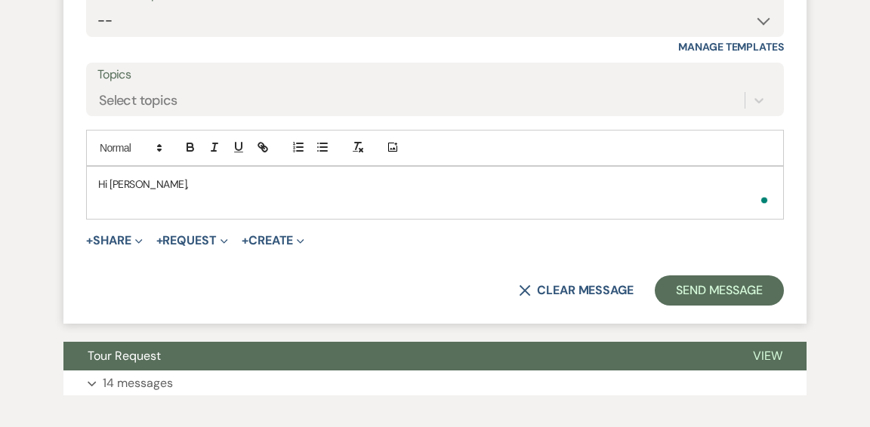
scroll to position [1569, 0]
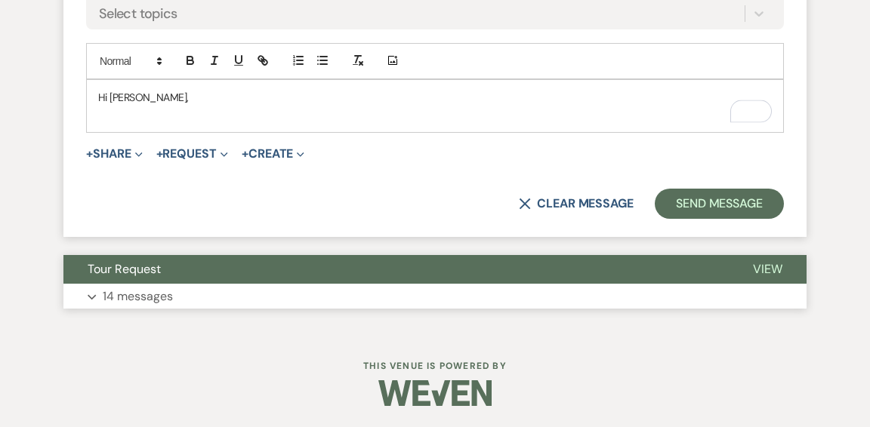
click at [224, 293] on button "Expand 14 messages" at bounding box center [434, 297] width 743 height 26
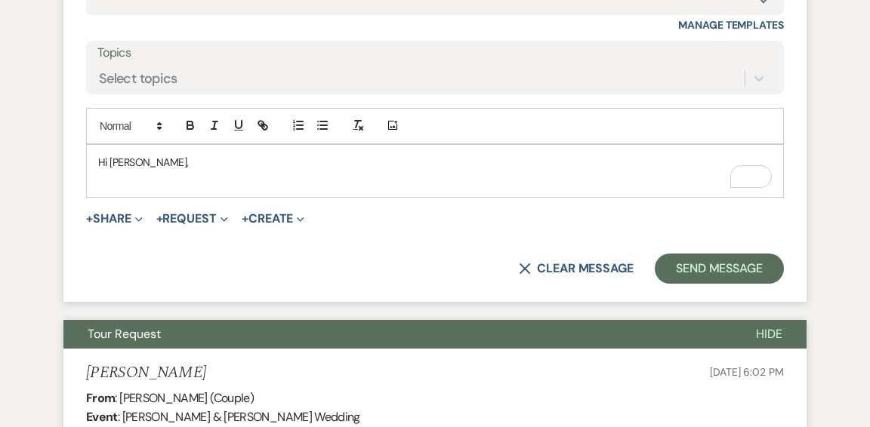
scroll to position [1496, 0]
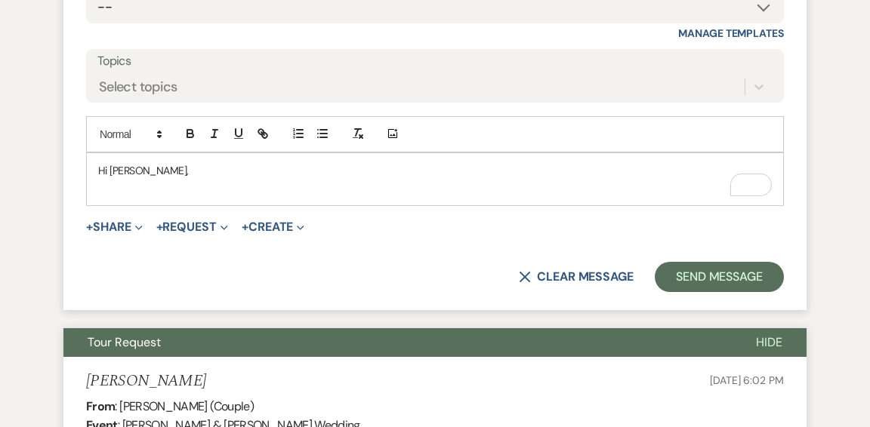
click at [153, 177] on p "Hi [PERSON_NAME]," at bounding box center [434, 170] width 673 height 17
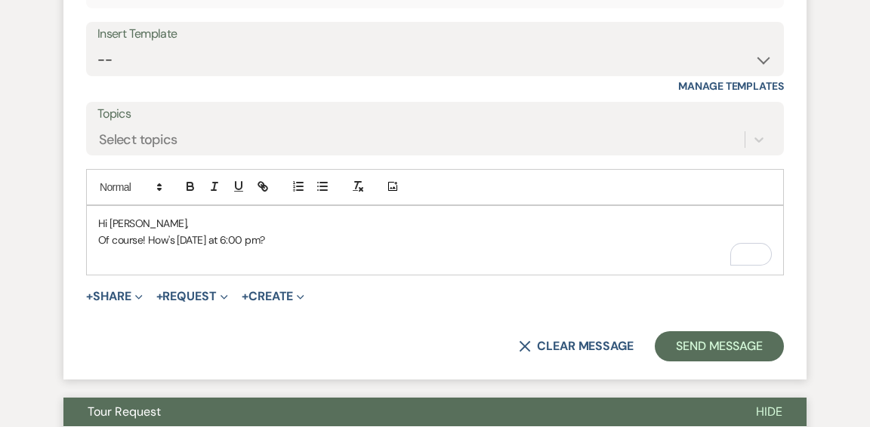
scroll to position [1442, 0]
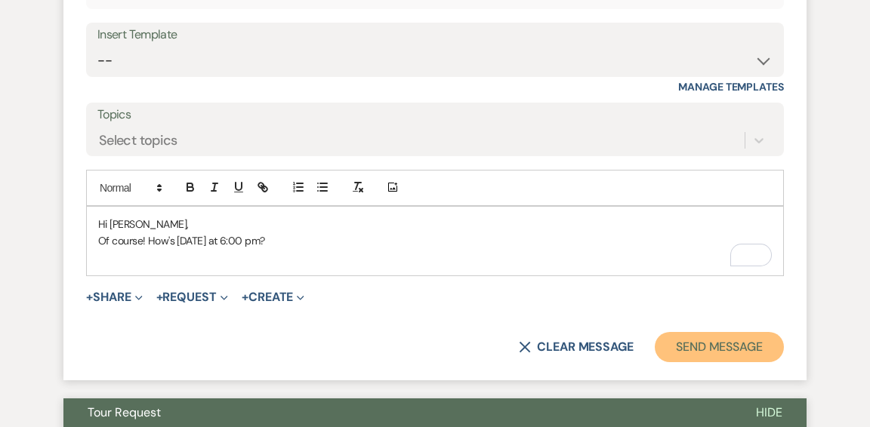
click at [724, 342] on button "Send Message" at bounding box center [718, 347] width 129 height 30
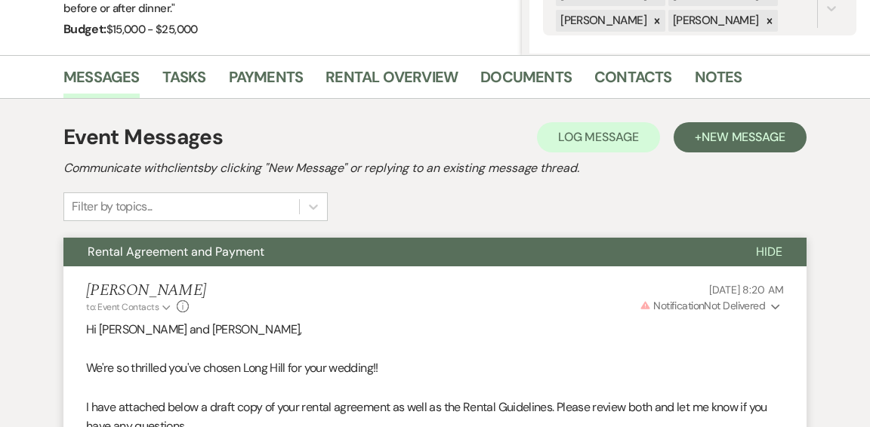
scroll to position [0, 0]
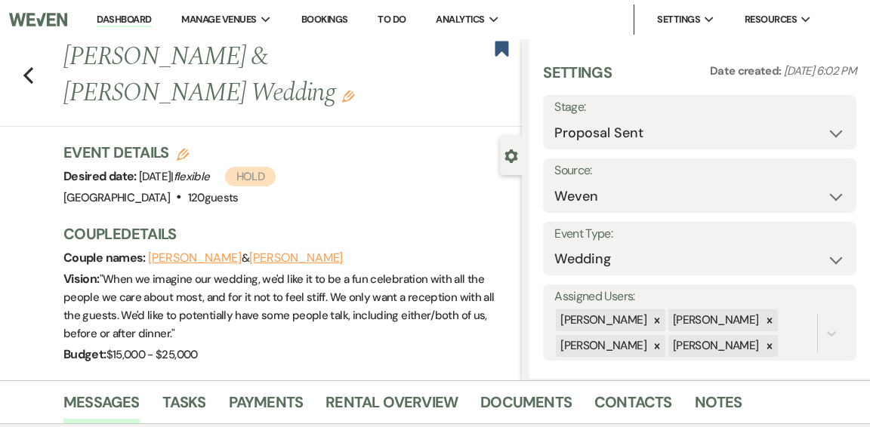
click at [131, 18] on link "Dashboard" at bounding box center [124, 20] width 54 height 14
